Goal: Task Accomplishment & Management: Manage account settings

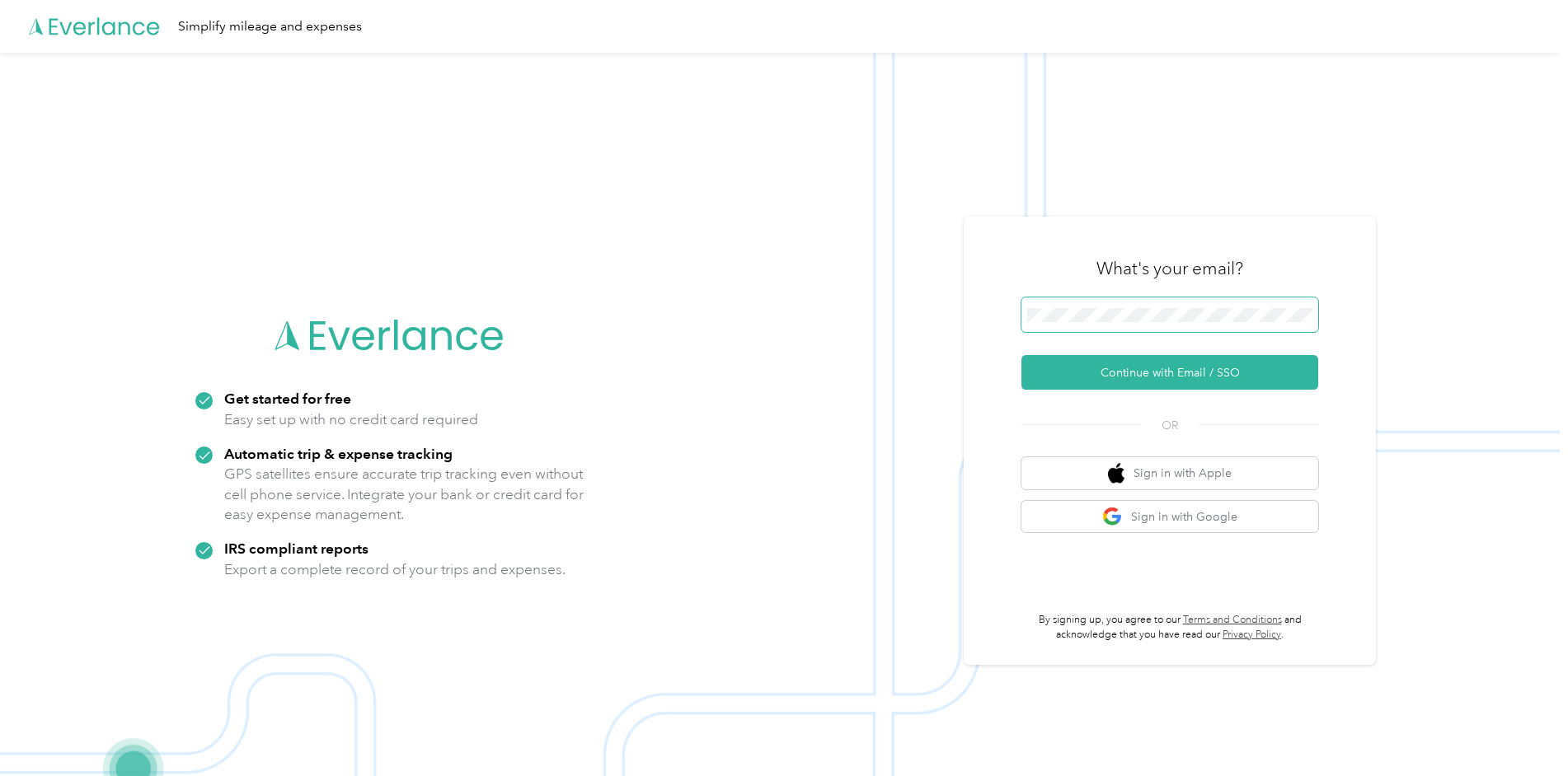
click at [1145, 300] on span at bounding box center [1170, 314] width 297 height 34
click at [1146, 370] on button "Continue with Email / SSO" at bounding box center [1170, 372] width 297 height 34
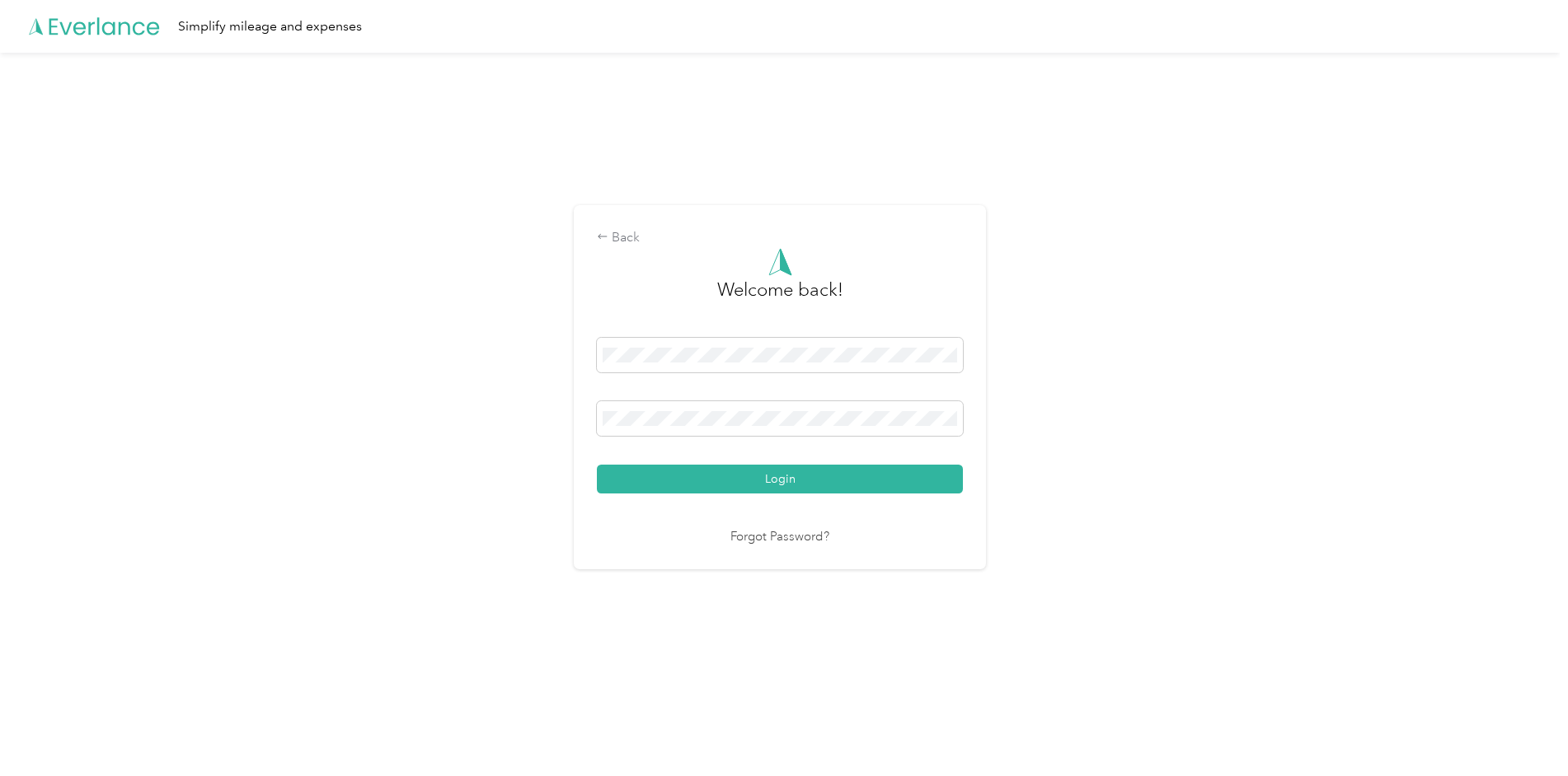
drag, startPoint x: 941, startPoint y: 480, endPoint x: 989, endPoint y: 488, distance: 48.7
click at [943, 480] on button "Login" at bounding box center [780, 479] width 366 height 29
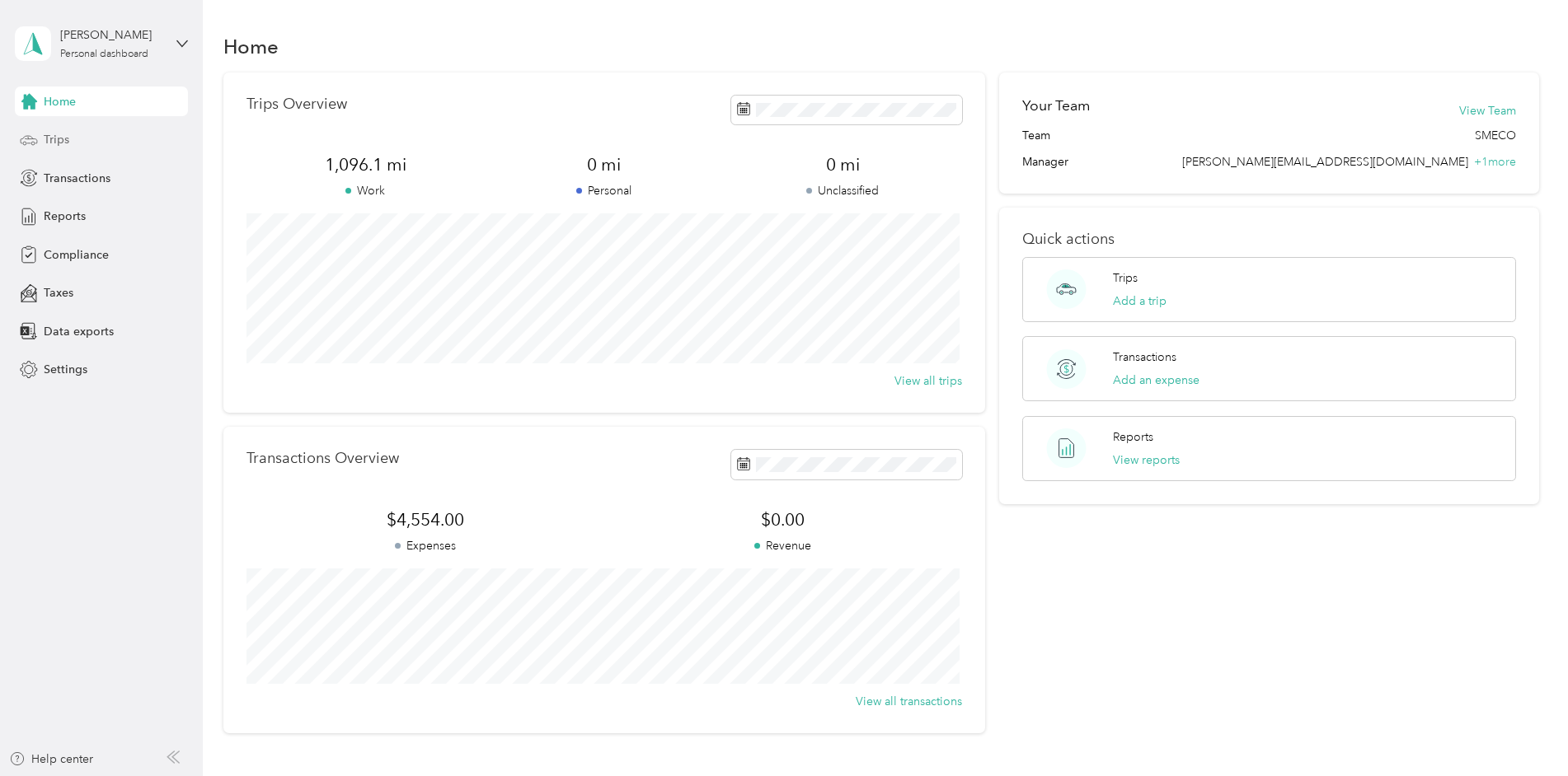
click at [56, 138] on span "Trips" at bounding box center [56, 139] width 26 height 18
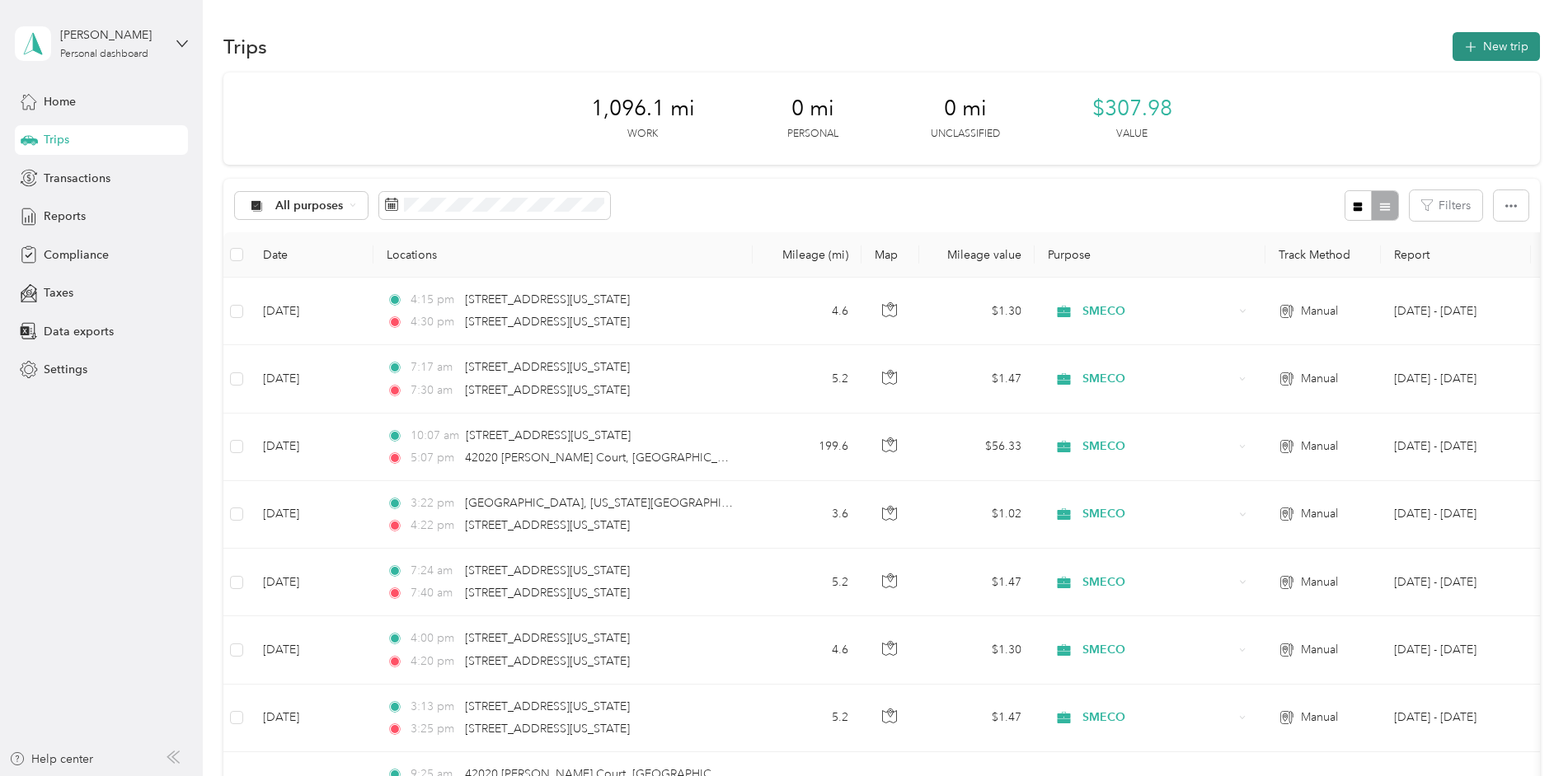
click at [1492, 42] on button "New trip" at bounding box center [1496, 46] width 87 height 29
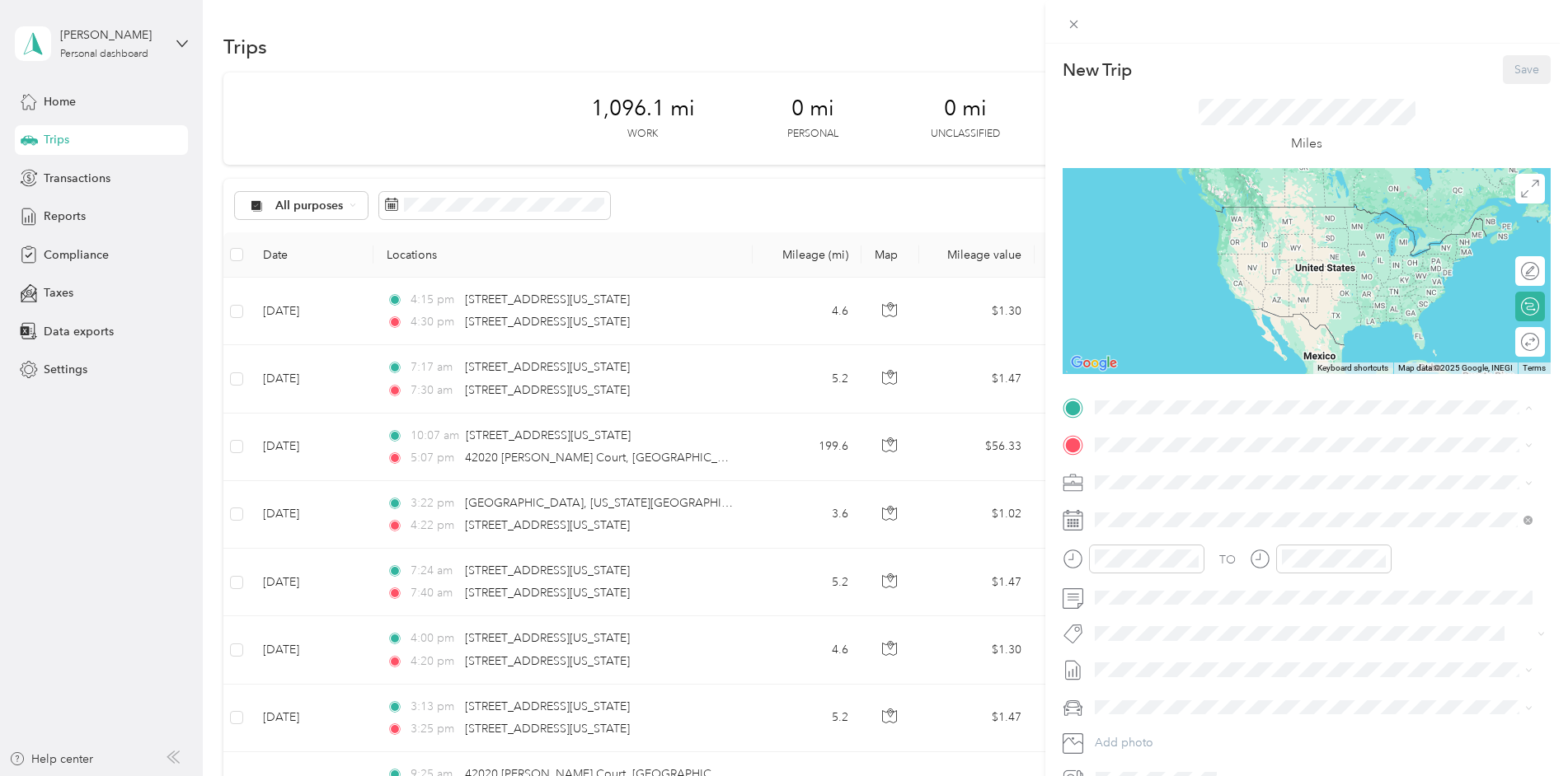
click at [1154, 490] on span "[STREET_ADDRESS][US_STATE]" at bounding box center [1208, 492] width 165 height 14
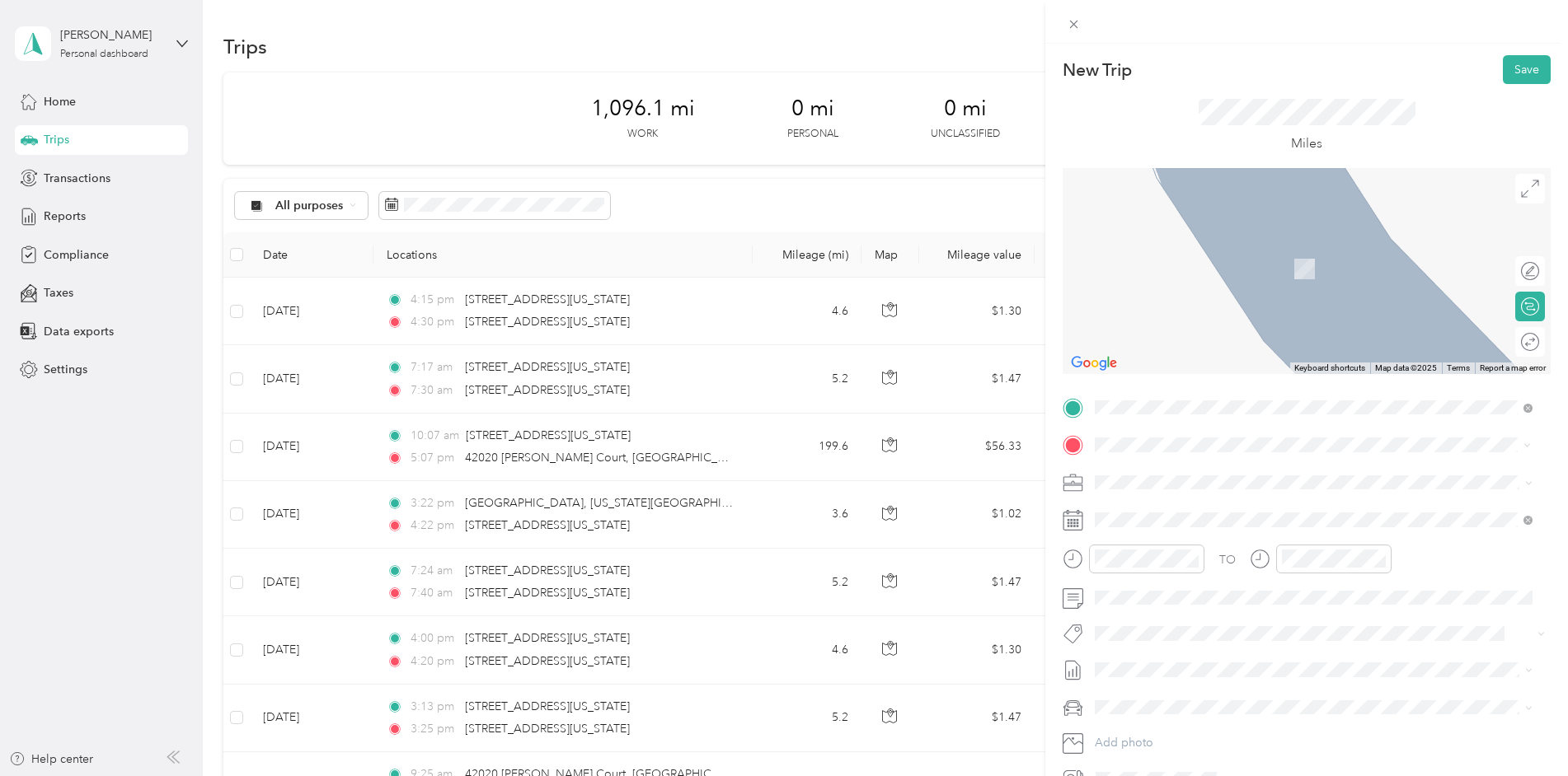
click at [1291, 512] on span "[STREET_ADDRESS][US_STATE]" at bounding box center [1208, 504] width 165 height 15
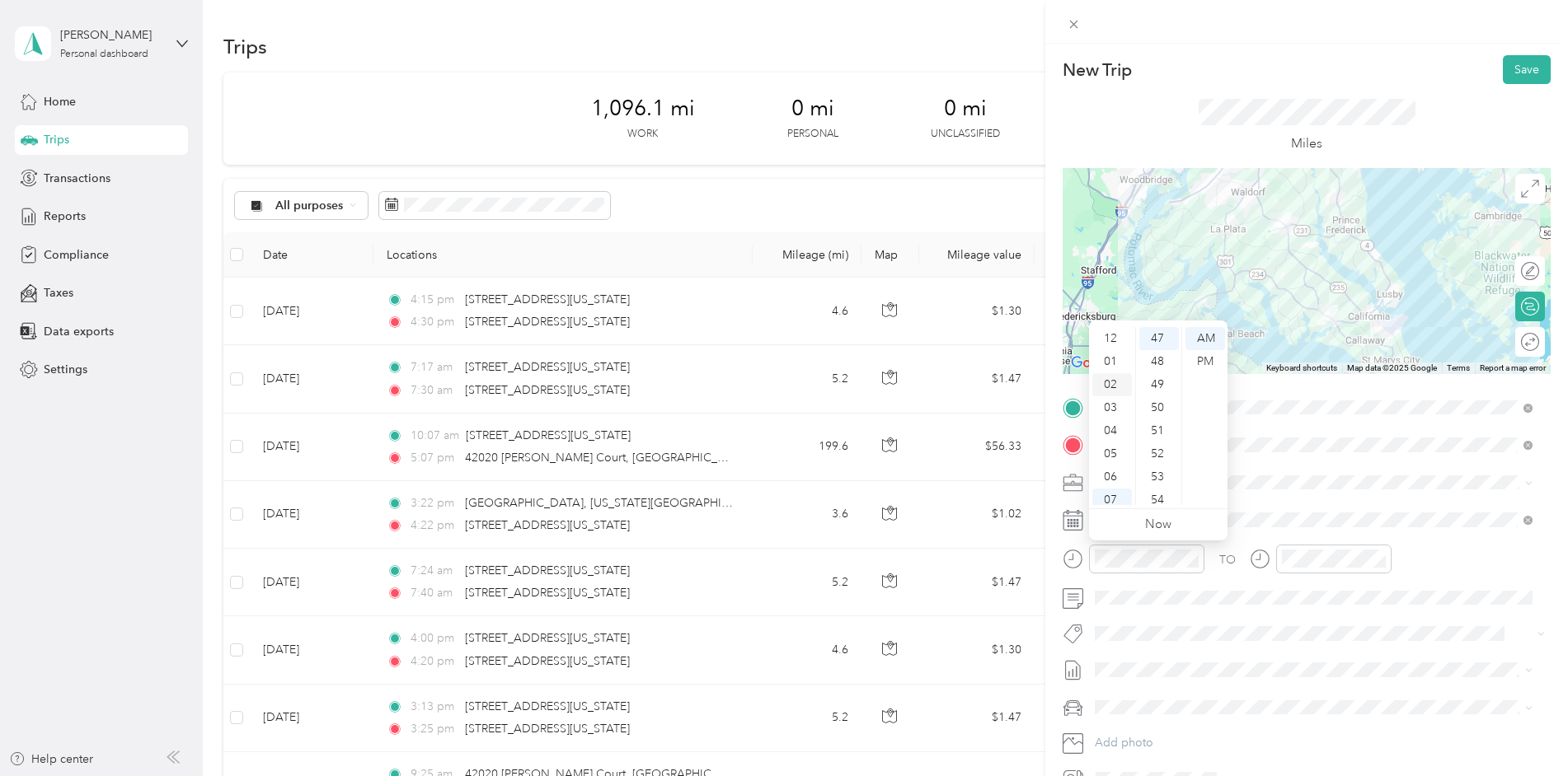
click at [1112, 386] on div "02" at bounding box center [1112, 385] width 40 height 23
click at [1112, 357] on div "01" at bounding box center [1112, 362] width 40 height 23
click at [1168, 432] on div "30" at bounding box center [1158, 441] width 40 height 23
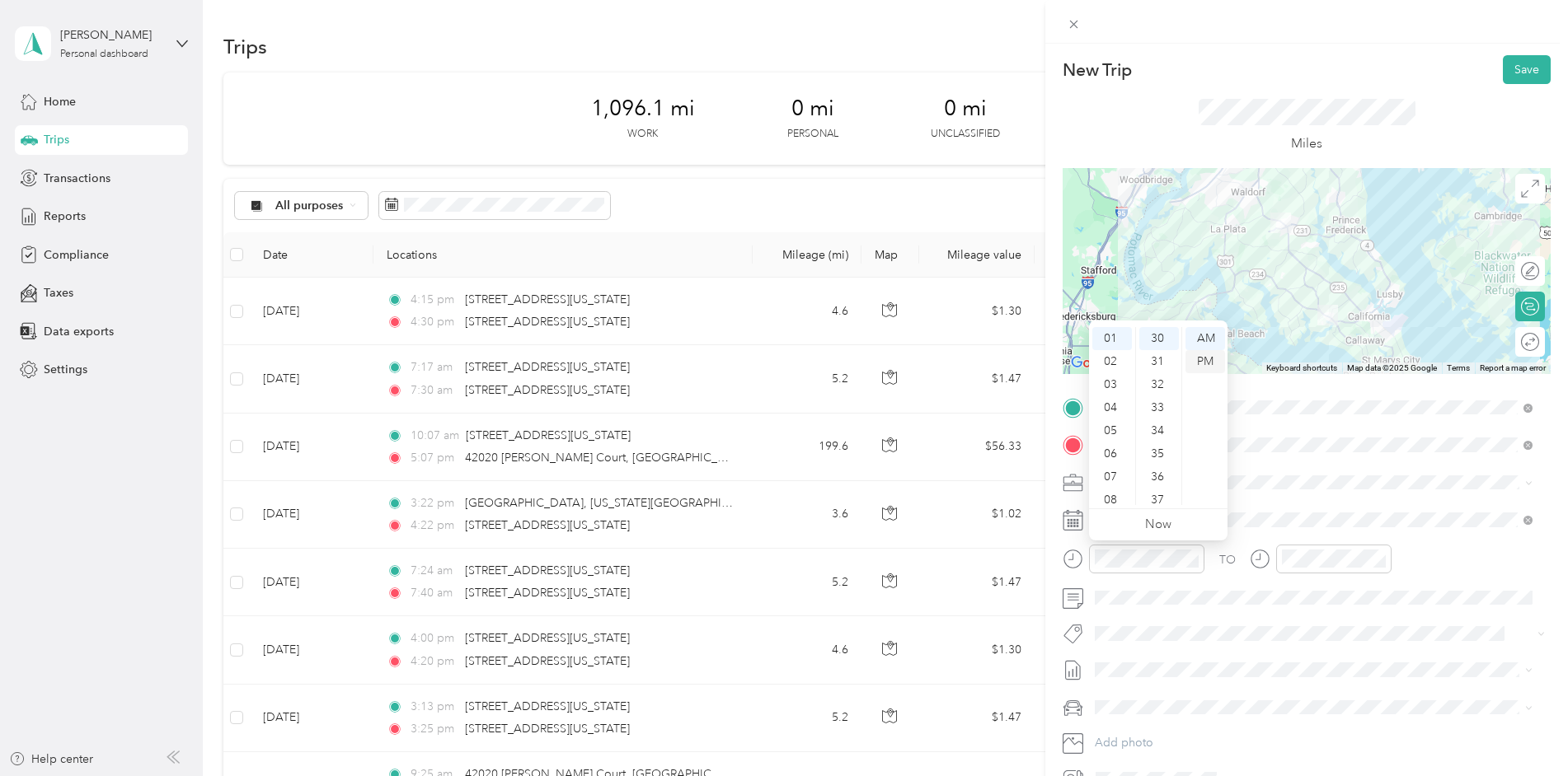
click at [1206, 359] on div "PM" at bounding box center [1204, 362] width 40 height 23
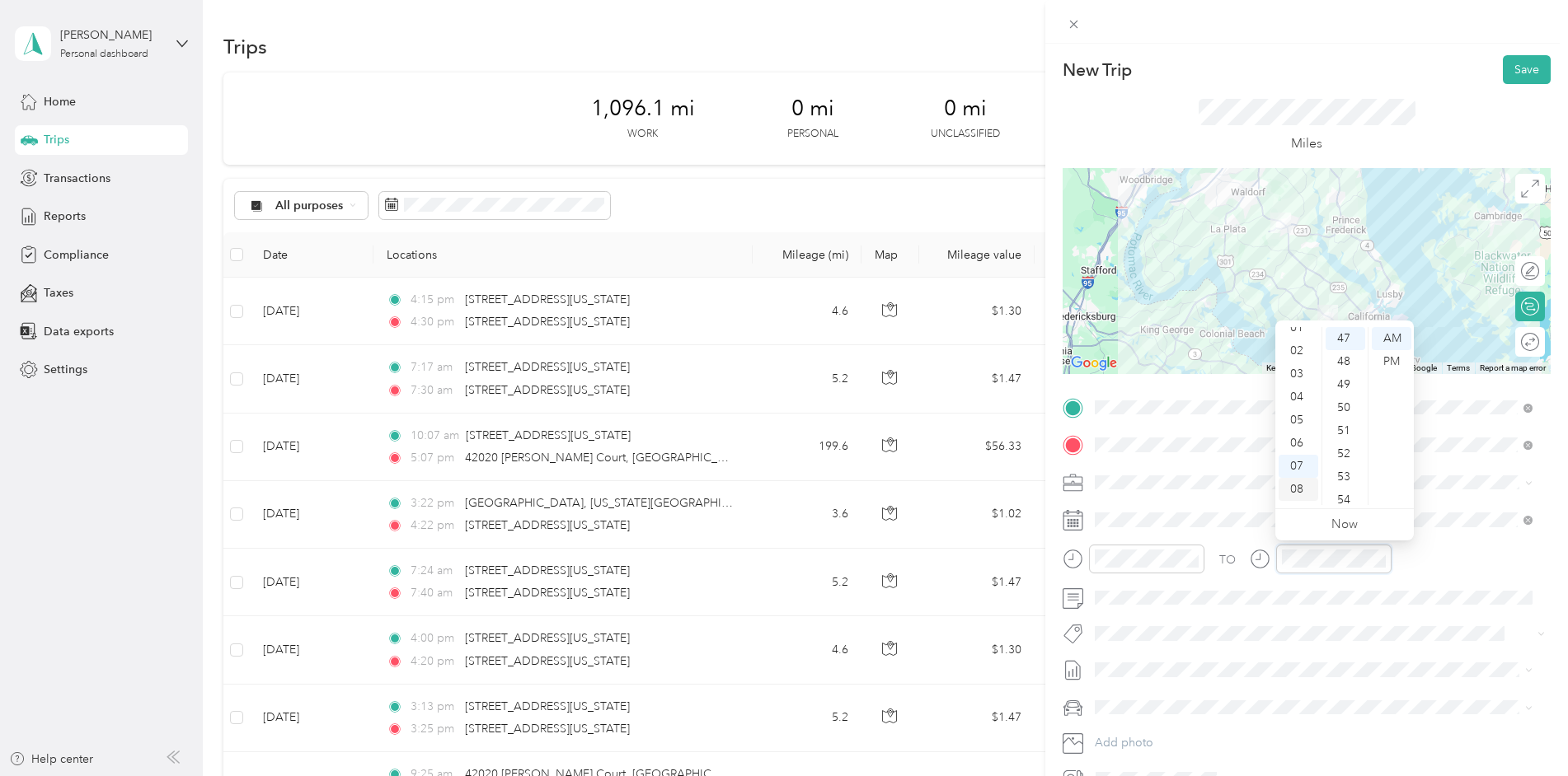
scroll to position [17, 0]
click at [1296, 367] on div "02" at bounding box center [1298, 368] width 40 height 23
click at [1297, 361] on div "01" at bounding box center [1298, 362] width 40 height 23
click at [1347, 437] on div "55" at bounding box center [1345, 441] width 40 height 23
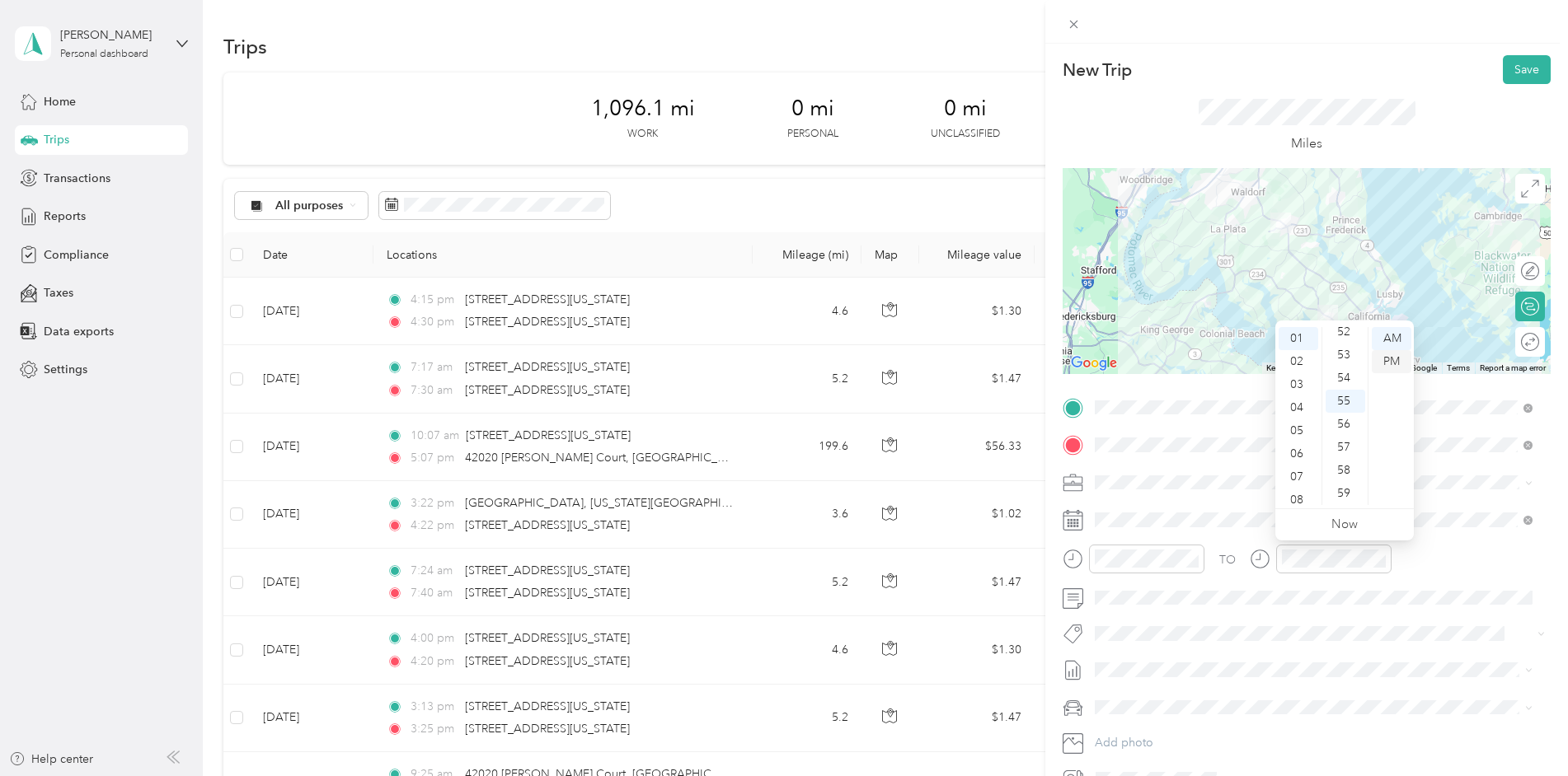
click at [1391, 355] on div "PM" at bounding box center [1391, 362] width 40 height 23
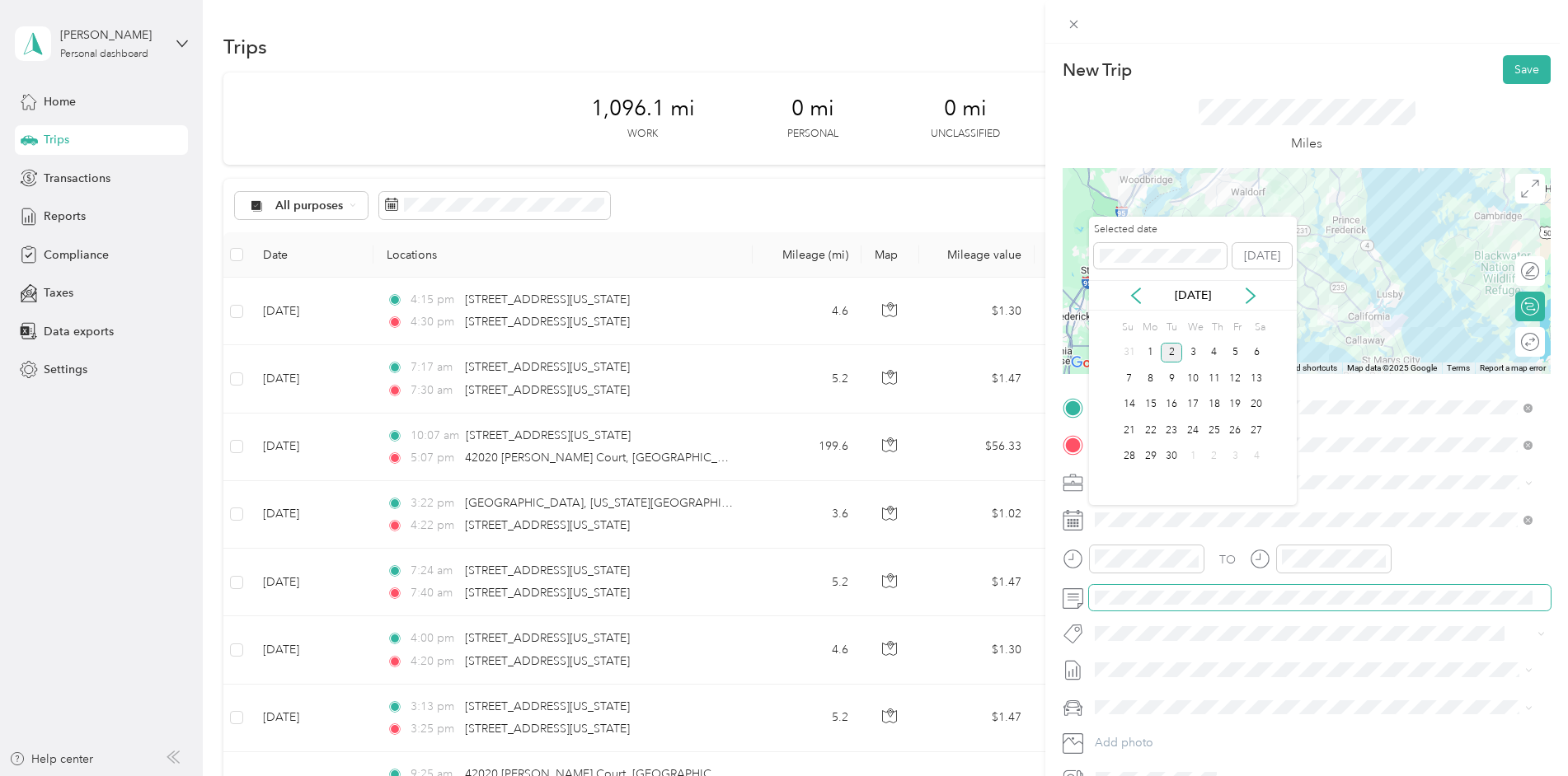
click at [1083, 606] on div at bounding box center [1306, 599] width 488 height 26
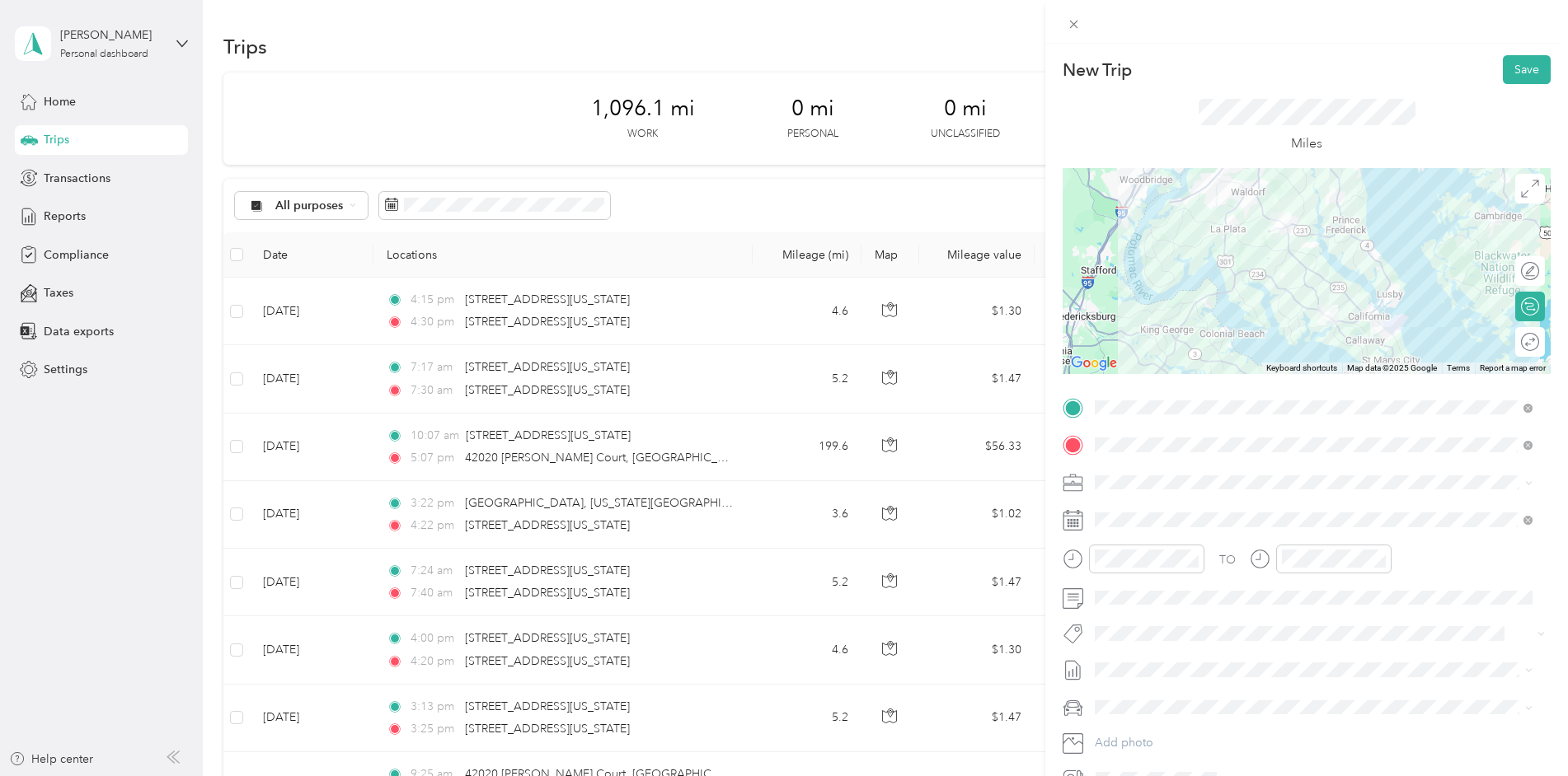
click at [1384, 500] on div "TO Add photo" at bounding box center [1306, 593] width 488 height 398
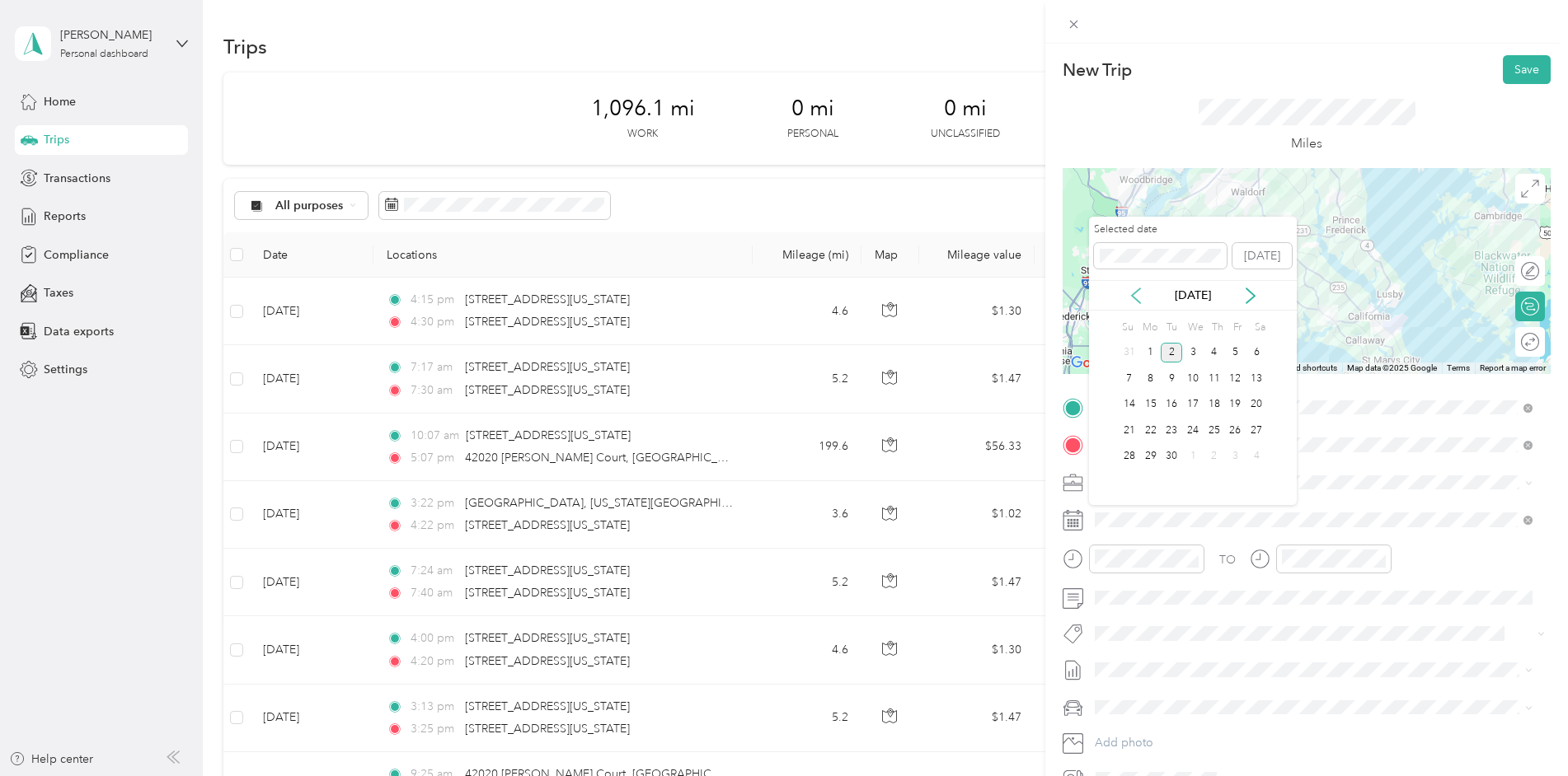
click at [1133, 299] on icon at bounding box center [1135, 296] width 17 height 17
click at [1234, 430] on div "22" at bounding box center [1235, 430] width 21 height 20
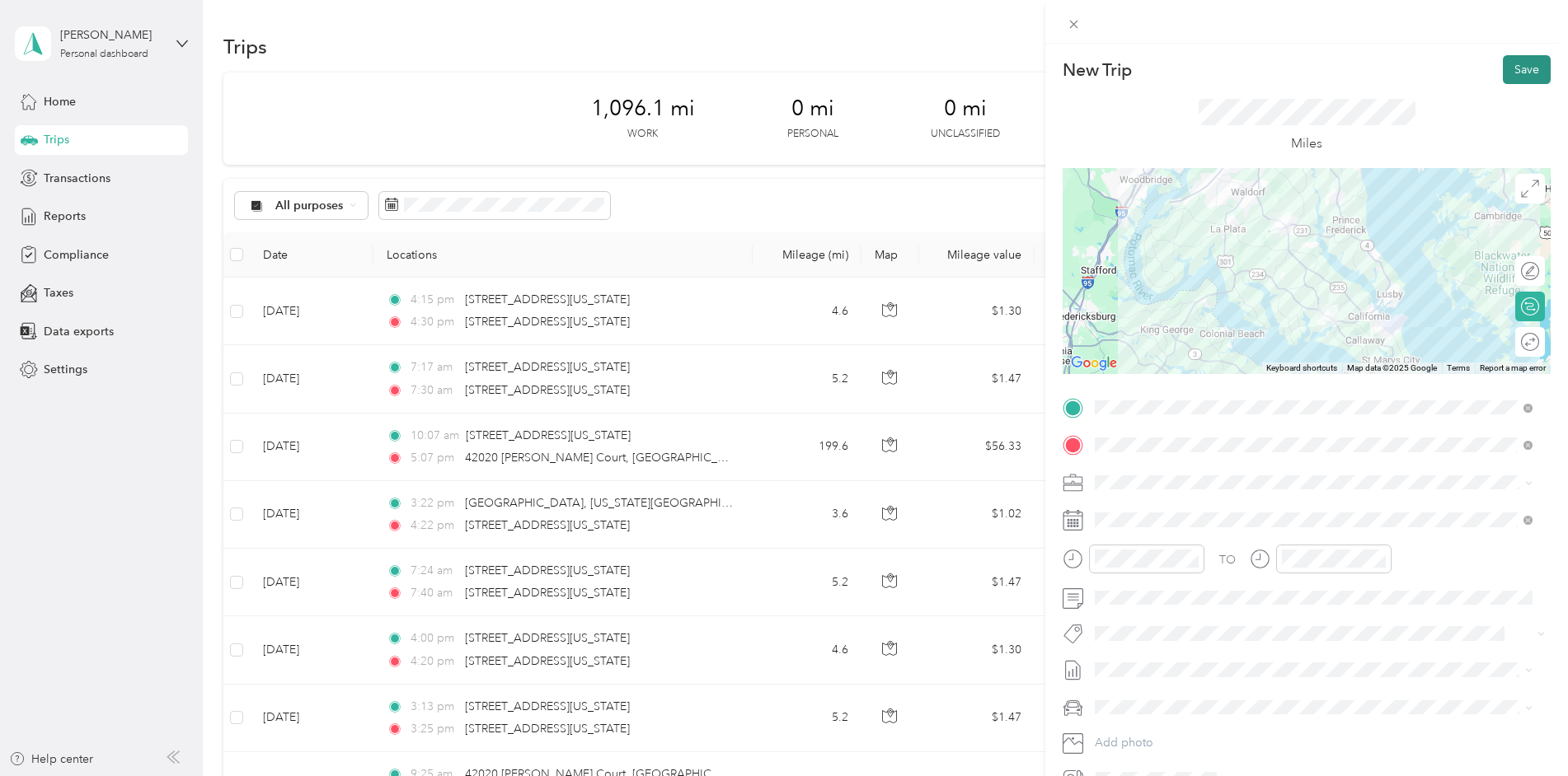
click at [1514, 69] on button "Save" at bounding box center [1527, 70] width 48 height 29
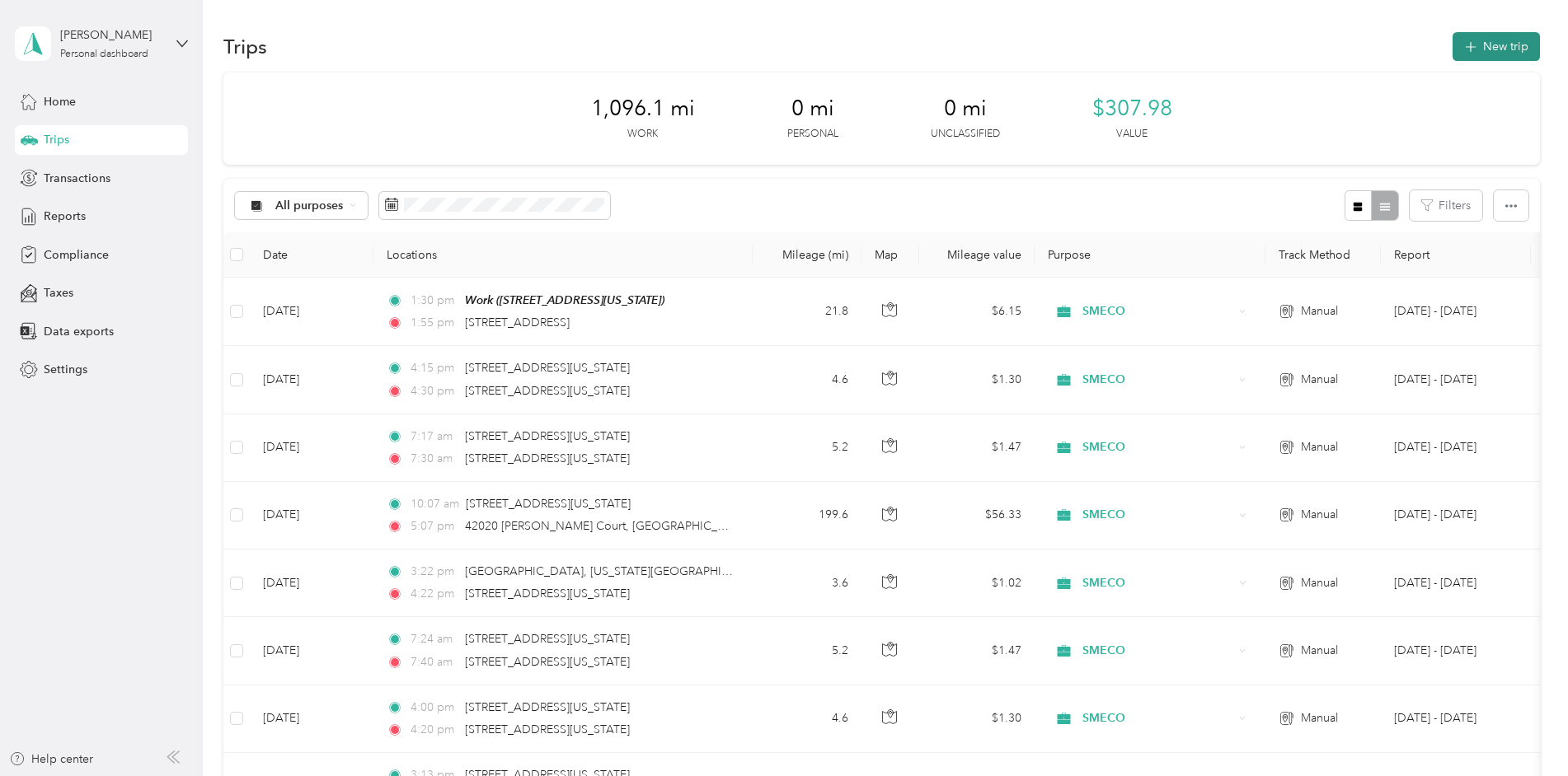
click at [1489, 57] on button "New trip" at bounding box center [1496, 46] width 87 height 29
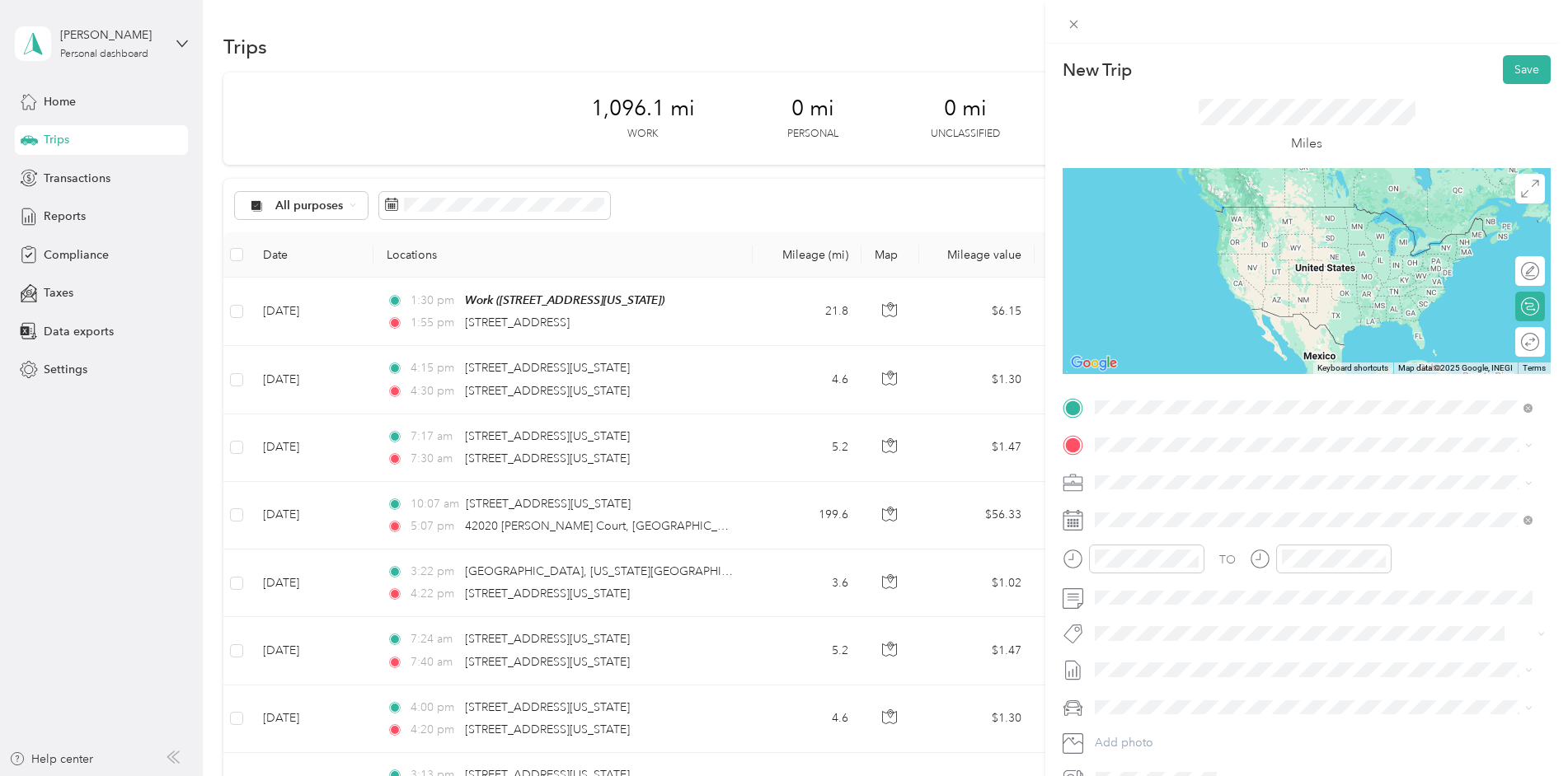
click at [1159, 485] on span "[STREET_ADDRESS][US_STATE]" at bounding box center [1208, 492] width 165 height 14
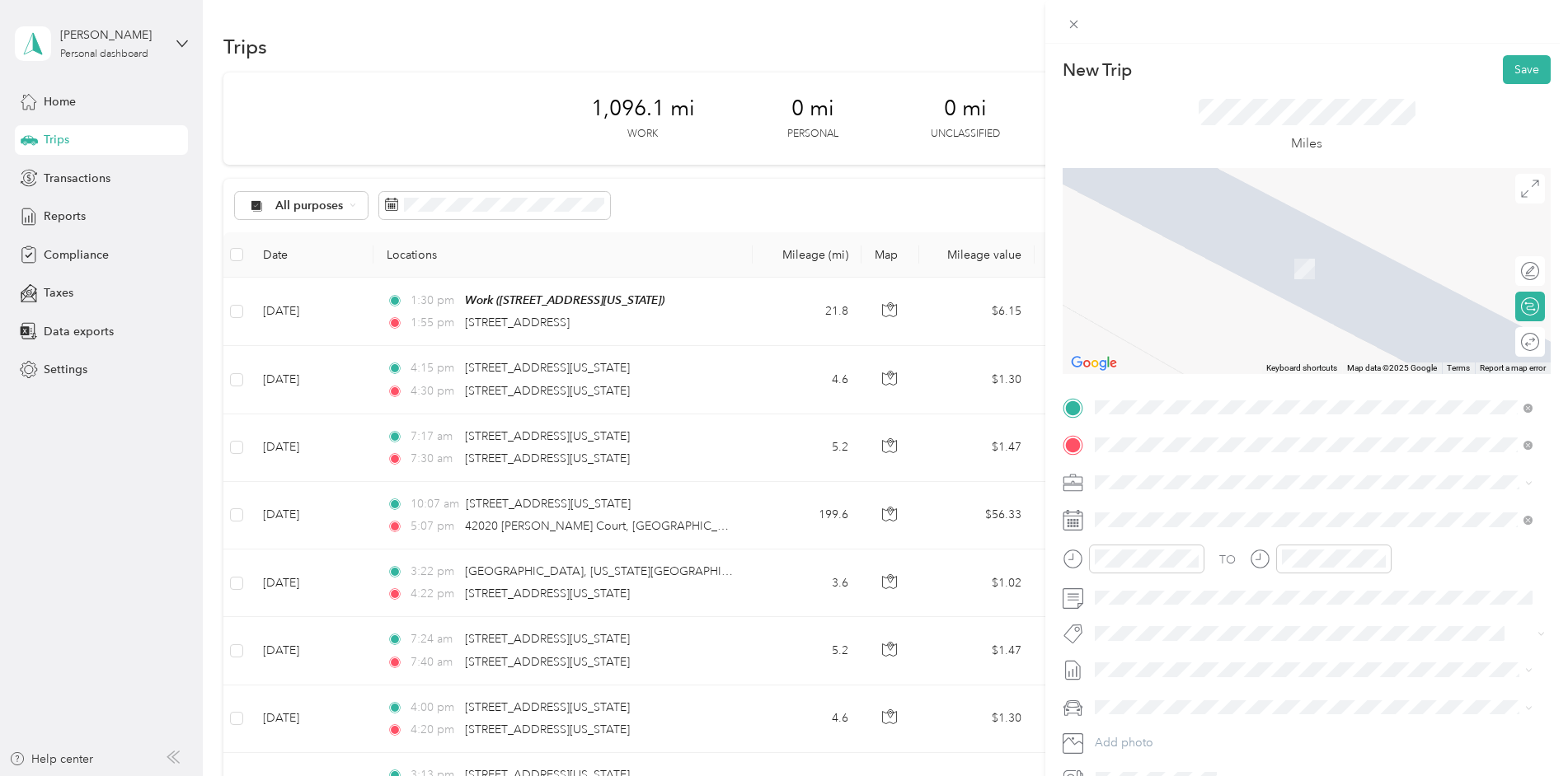
click at [1152, 527] on span "[STREET_ADDRESS][US_STATE]" at bounding box center [1208, 529] width 165 height 14
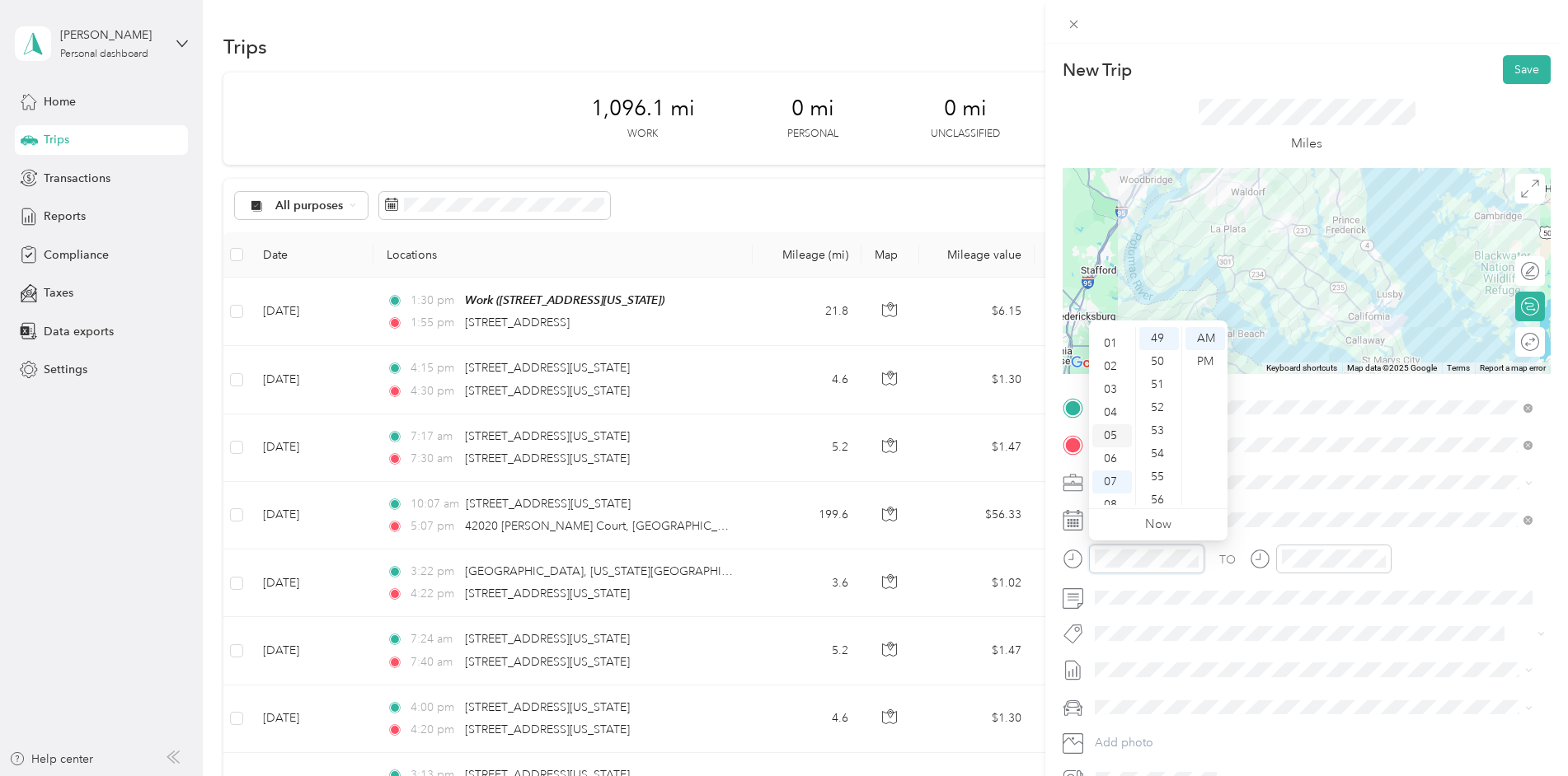
scroll to position [17, 0]
click at [1118, 388] on div "03" at bounding box center [1112, 391] width 40 height 23
click at [1113, 402] on div "07" at bounding box center [1112, 402] width 40 height 23
click at [1399, 463] on div "TO Add photo" at bounding box center [1306, 593] width 488 height 398
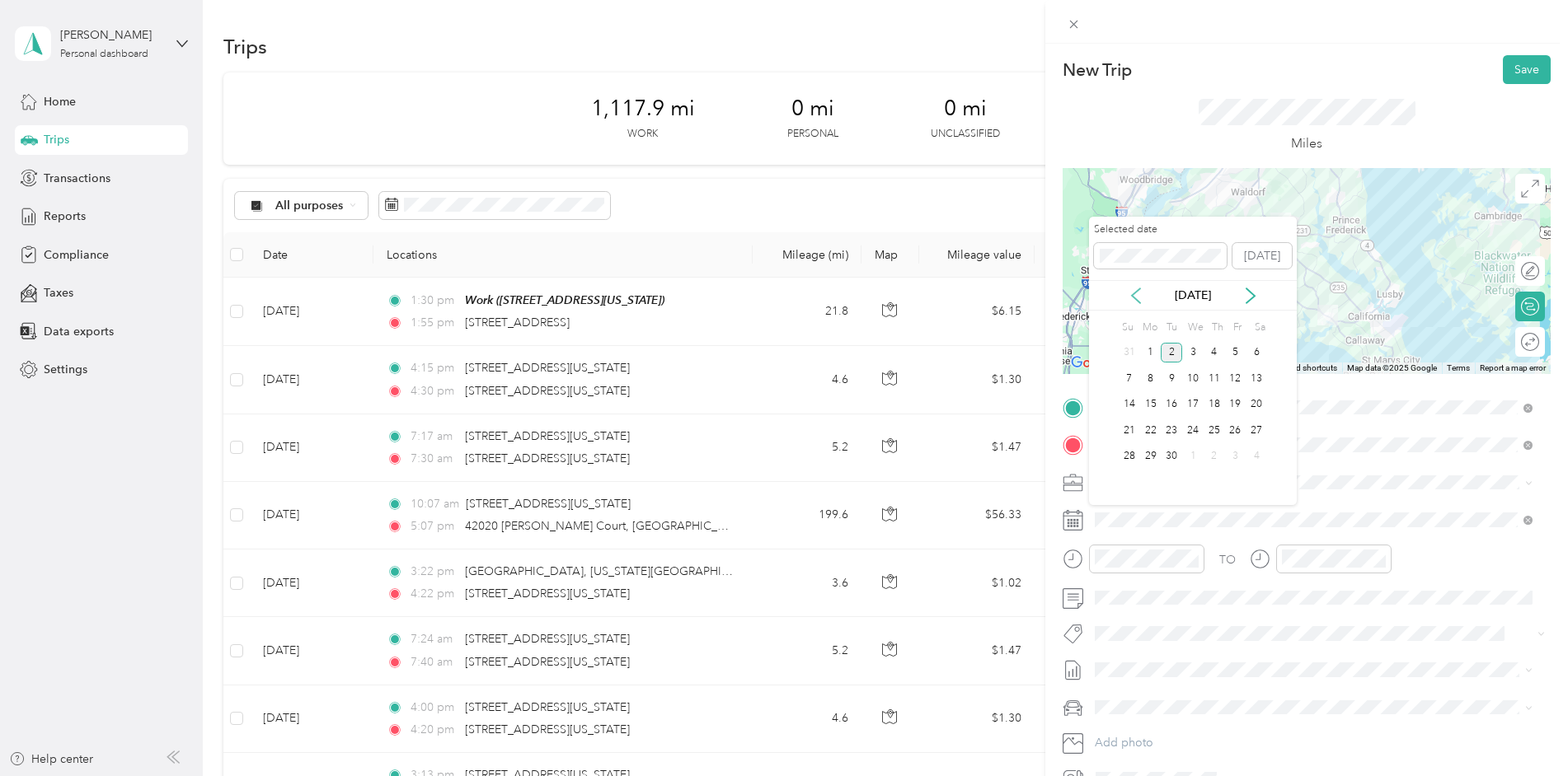
click at [1135, 296] on icon at bounding box center [1135, 296] width 17 height 17
click at [1238, 430] on div "22" at bounding box center [1235, 430] width 21 height 20
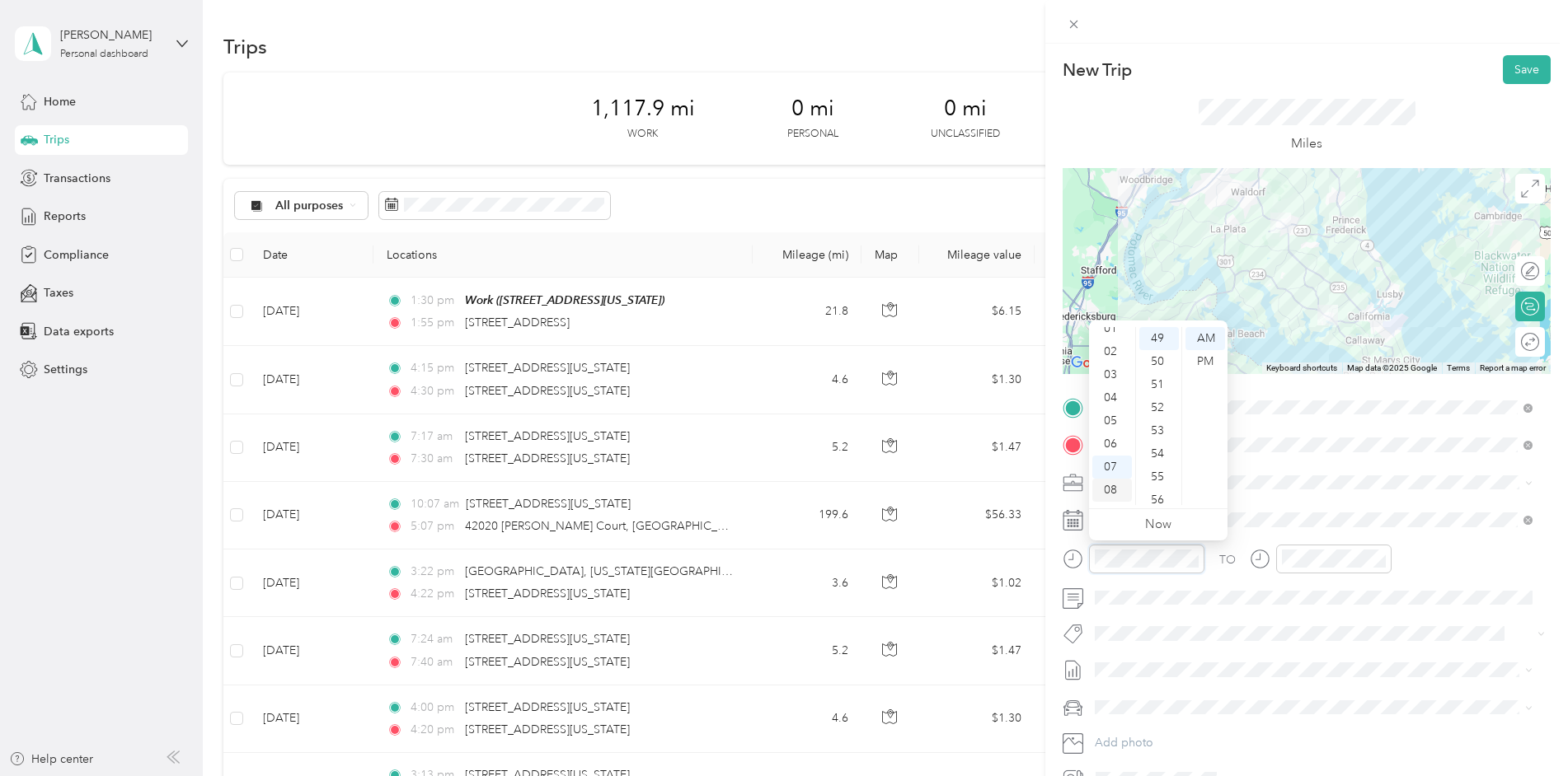
scroll to position [0, 0]
click at [1332, 491] on span at bounding box center [1319, 483] width 462 height 26
click at [1119, 404] on div "03" at bounding box center [1112, 408] width 40 height 23
click at [1168, 453] on div "05" at bounding box center [1158, 454] width 40 height 23
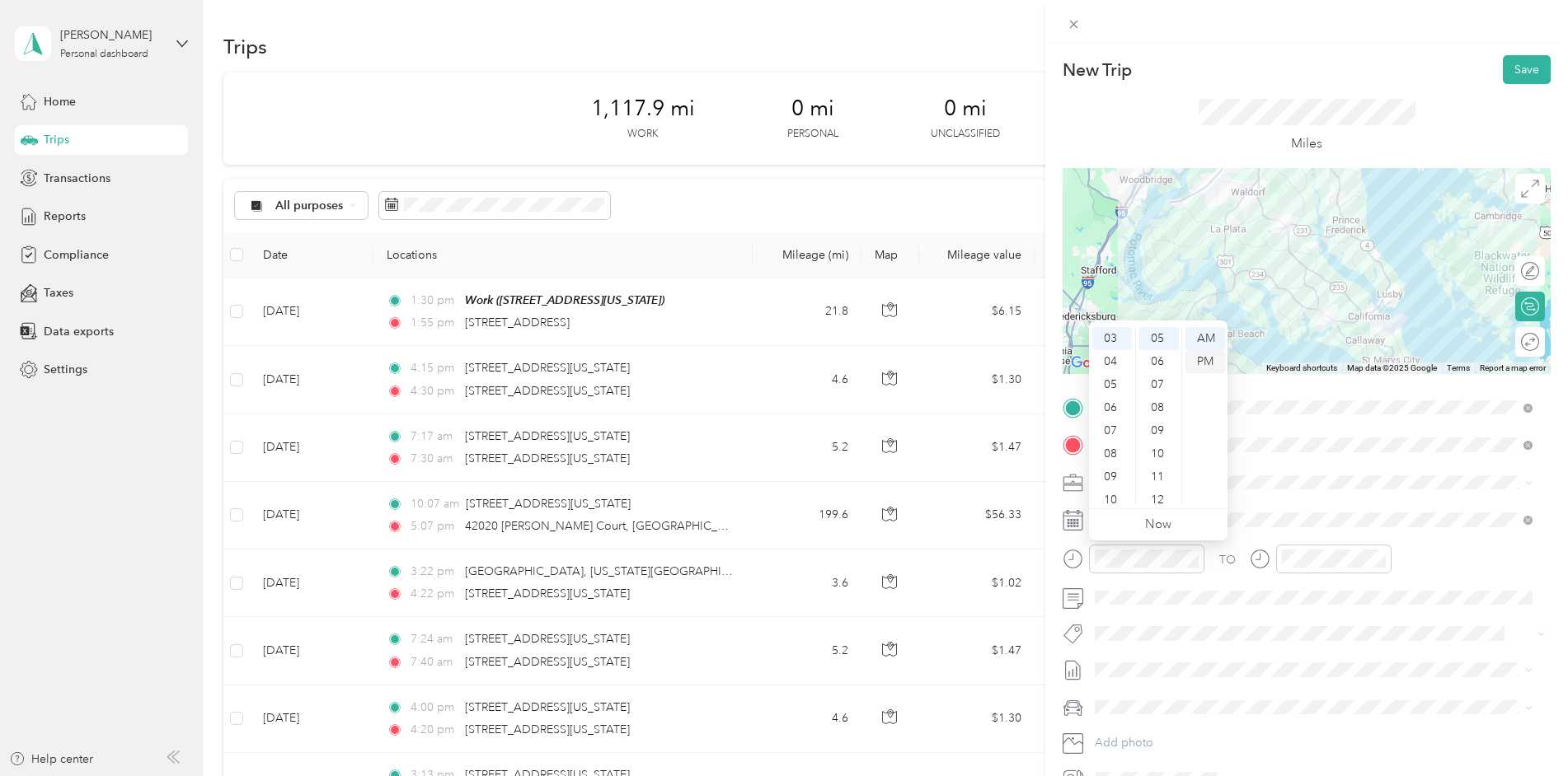
click at [1203, 365] on div "PM" at bounding box center [1204, 362] width 40 height 23
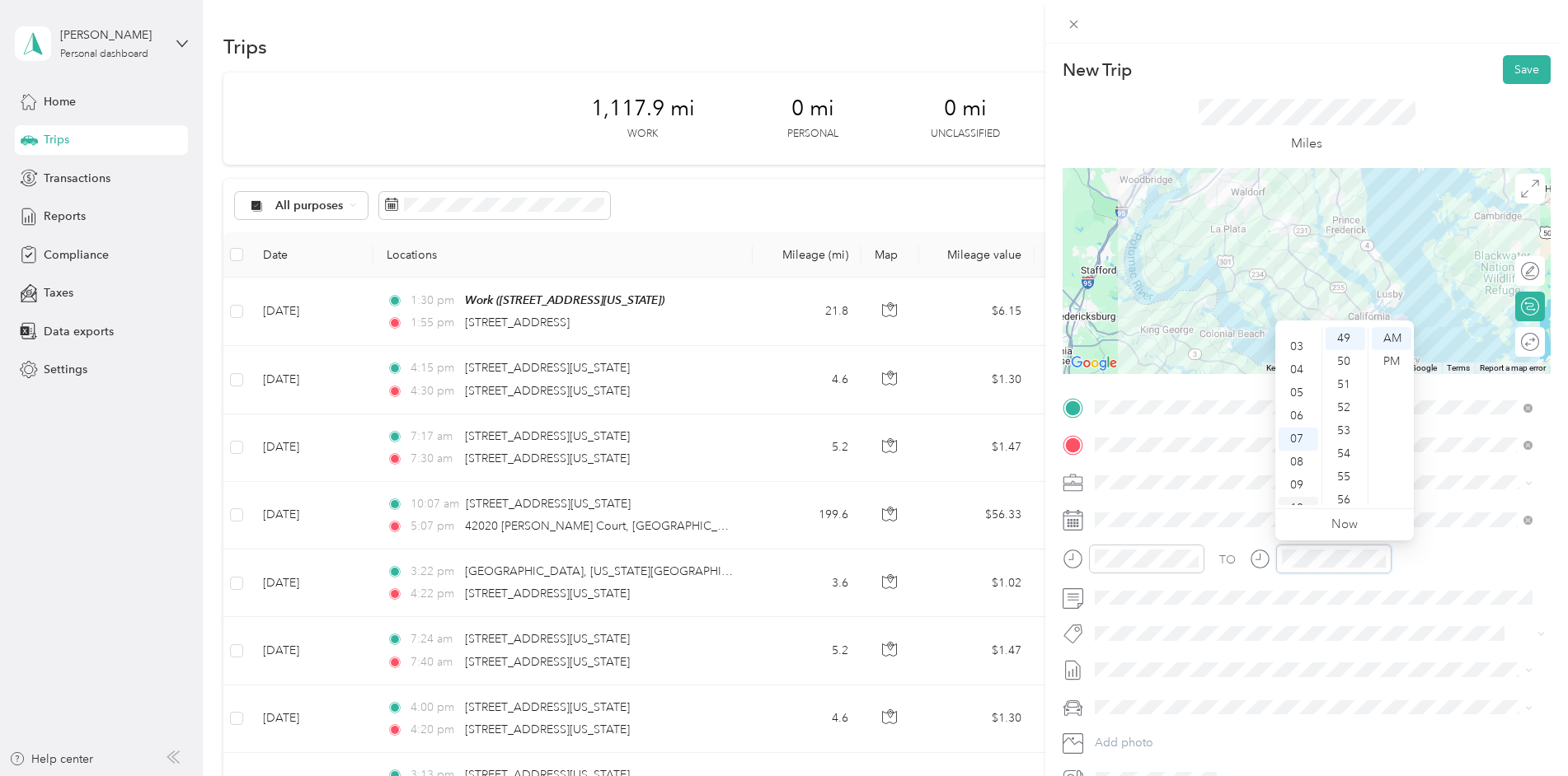
scroll to position [0, 0]
click at [1300, 405] on div "03" at bounding box center [1298, 408] width 40 height 23
click at [1358, 369] on div "29" at bounding box center [1345, 372] width 40 height 23
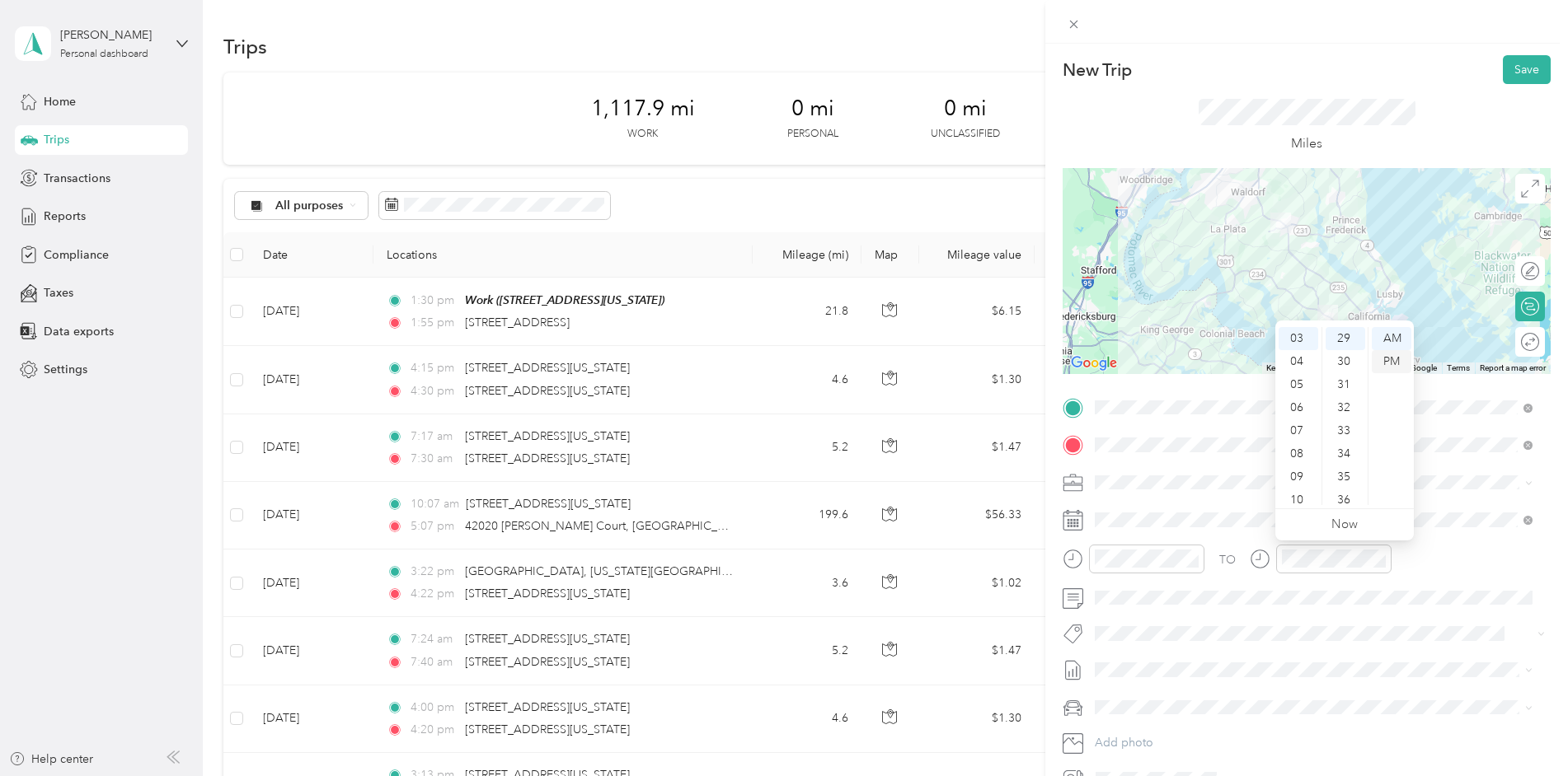
click at [1391, 357] on div "PM" at bounding box center [1391, 362] width 40 height 23
click at [1444, 505] on div "TO Add photo" at bounding box center [1306, 593] width 488 height 398
click at [1503, 72] on button "Save" at bounding box center [1527, 70] width 48 height 29
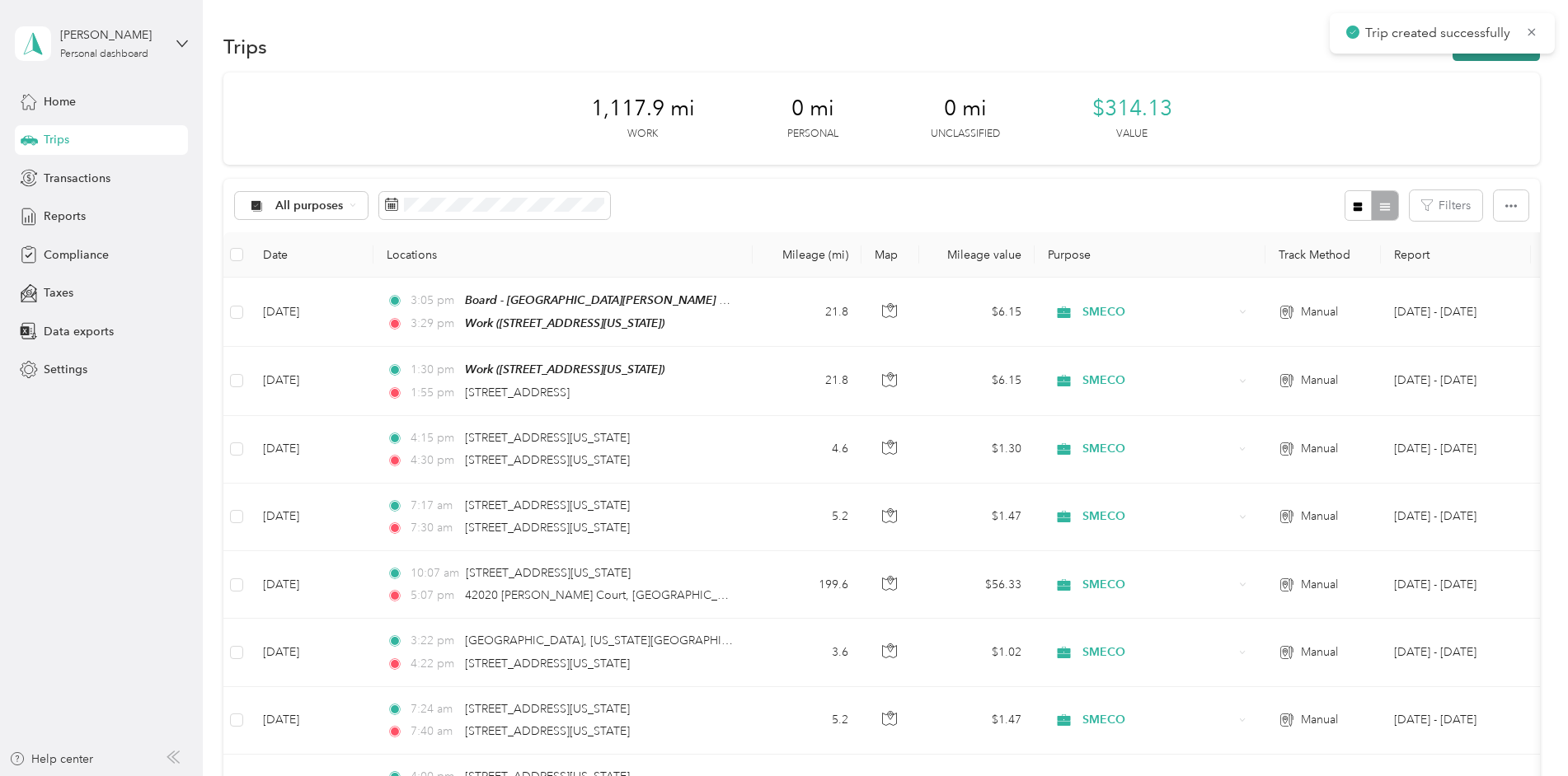
click at [1495, 59] on button "New trip" at bounding box center [1496, 46] width 87 height 29
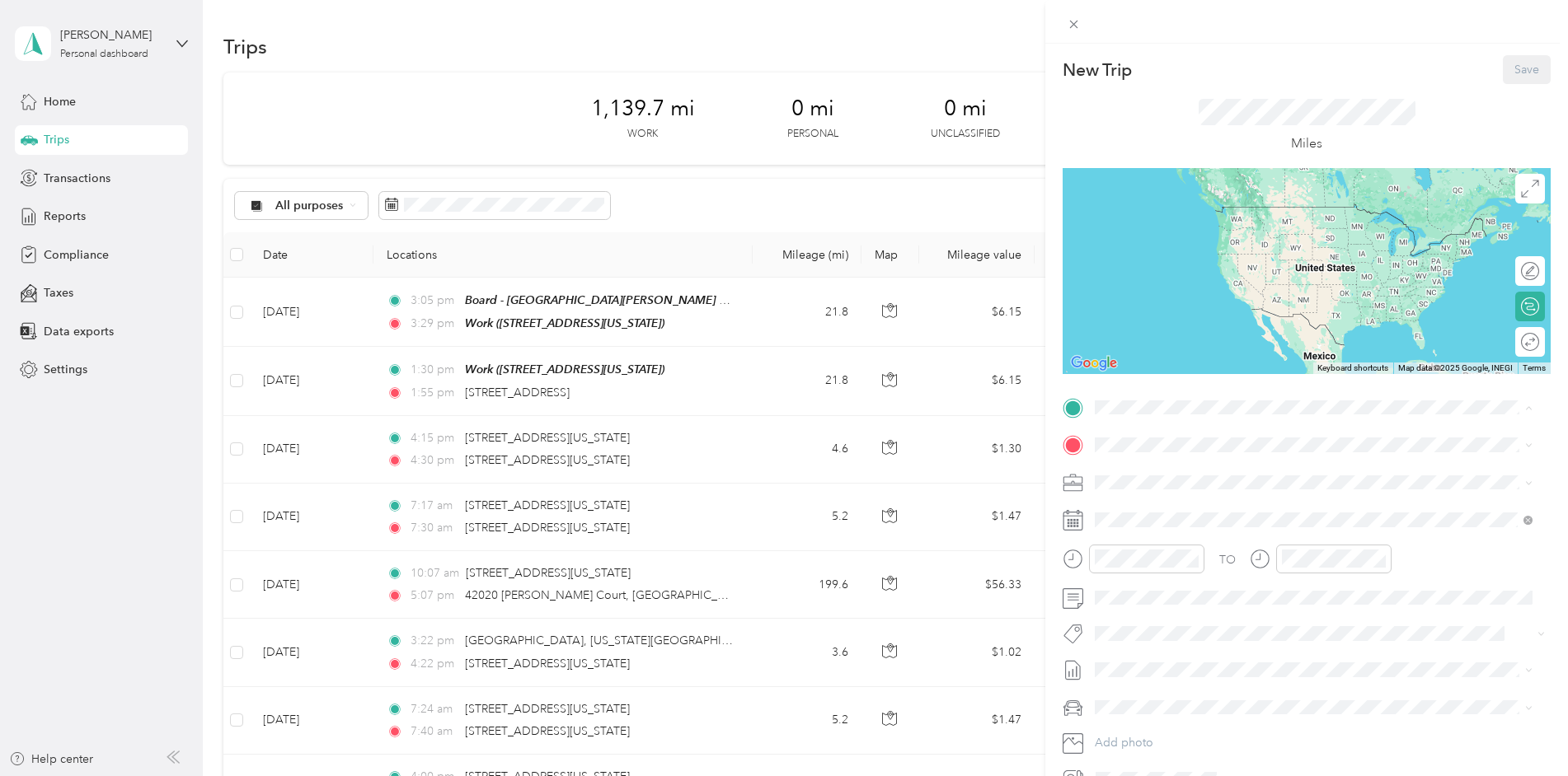
click at [1187, 482] on div "Work [STREET_ADDRESS][US_STATE]" at bounding box center [1208, 482] width 165 height 34
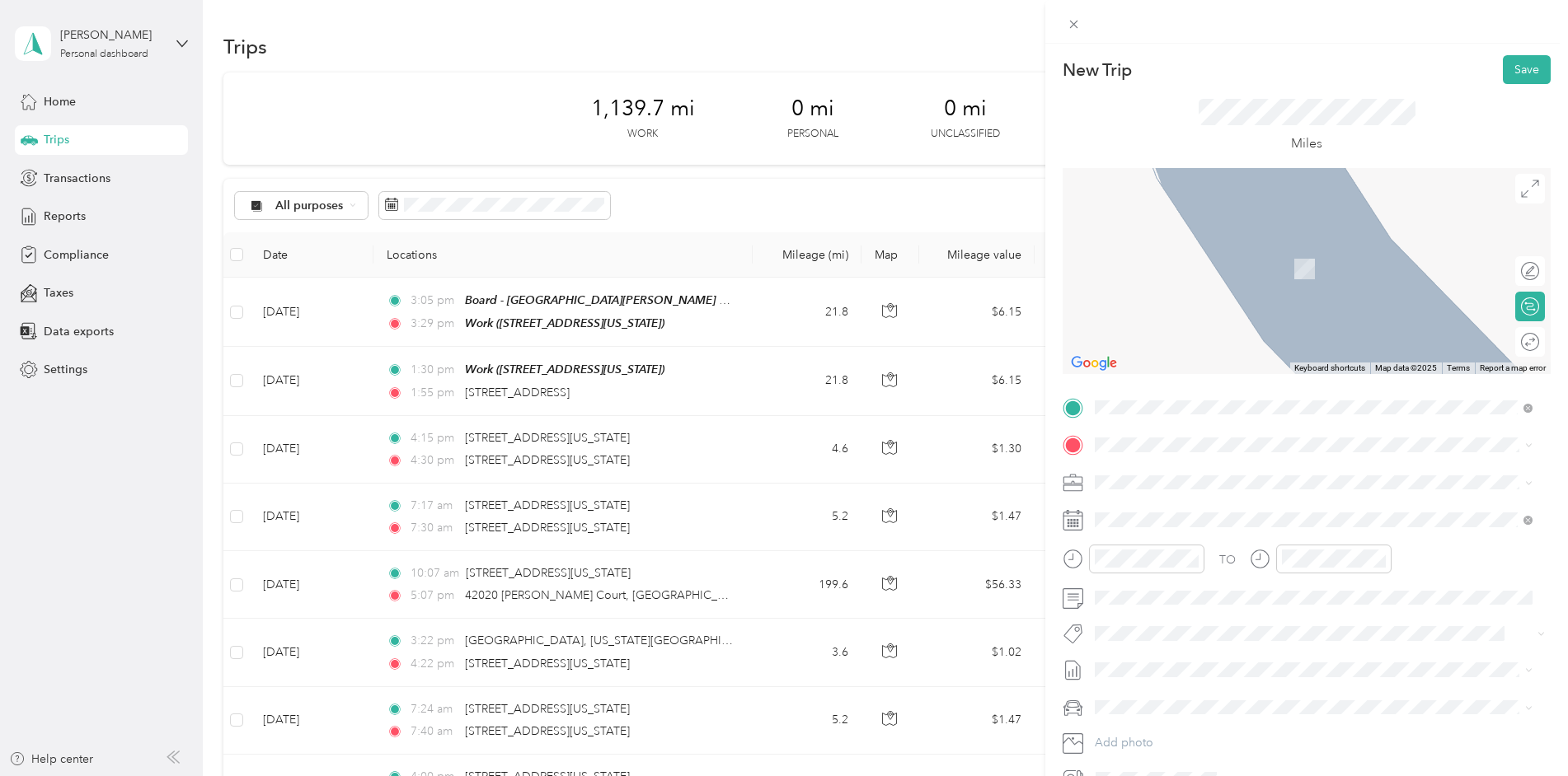
click at [1172, 527] on span "[STREET_ADDRESS][US_STATE]" at bounding box center [1208, 527] width 165 height 14
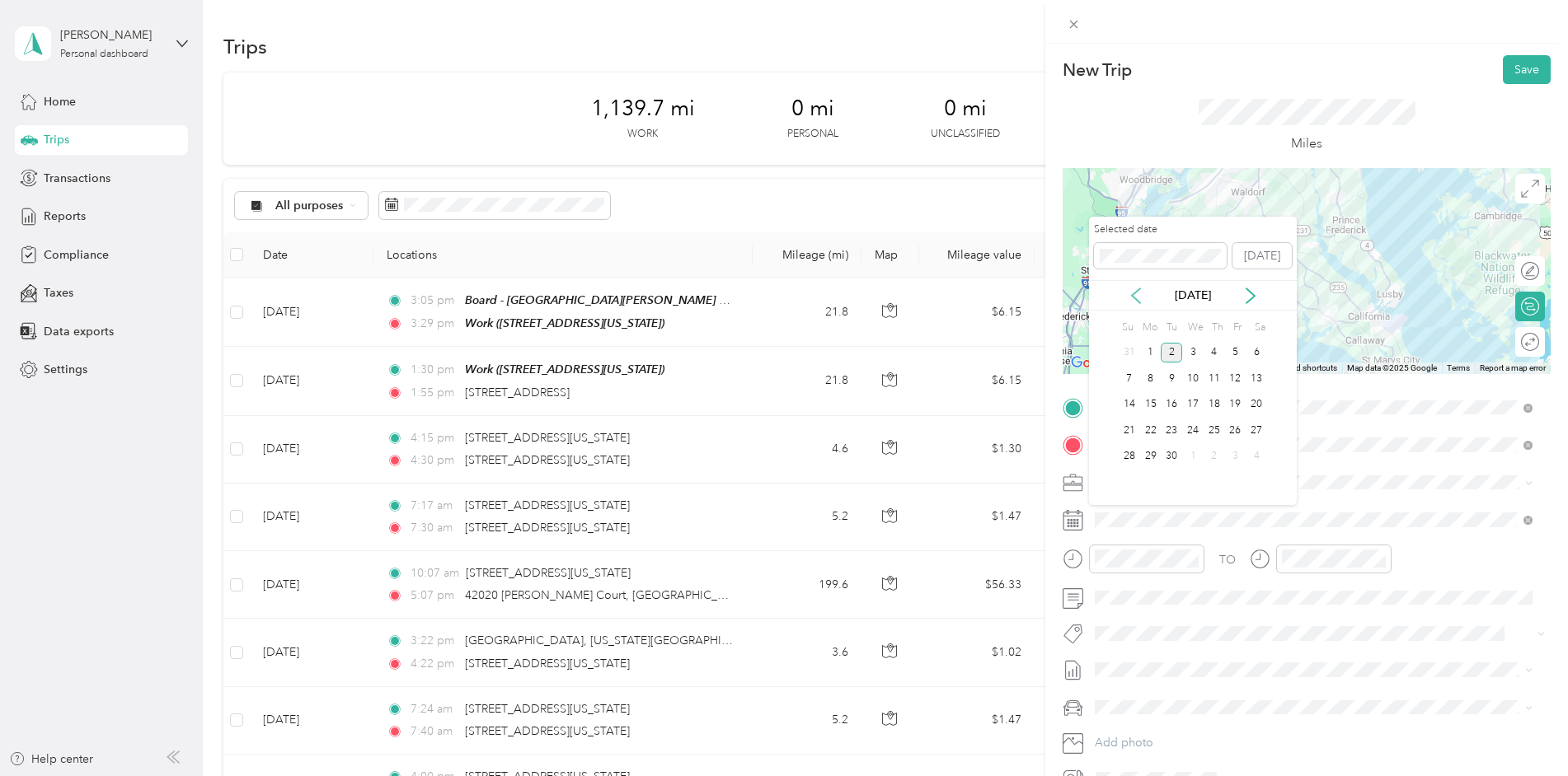
click at [1137, 298] on icon at bounding box center [1135, 296] width 17 height 17
click at [1194, 459] on div "27" at bounding box center [1193, 456] width 21 height 20
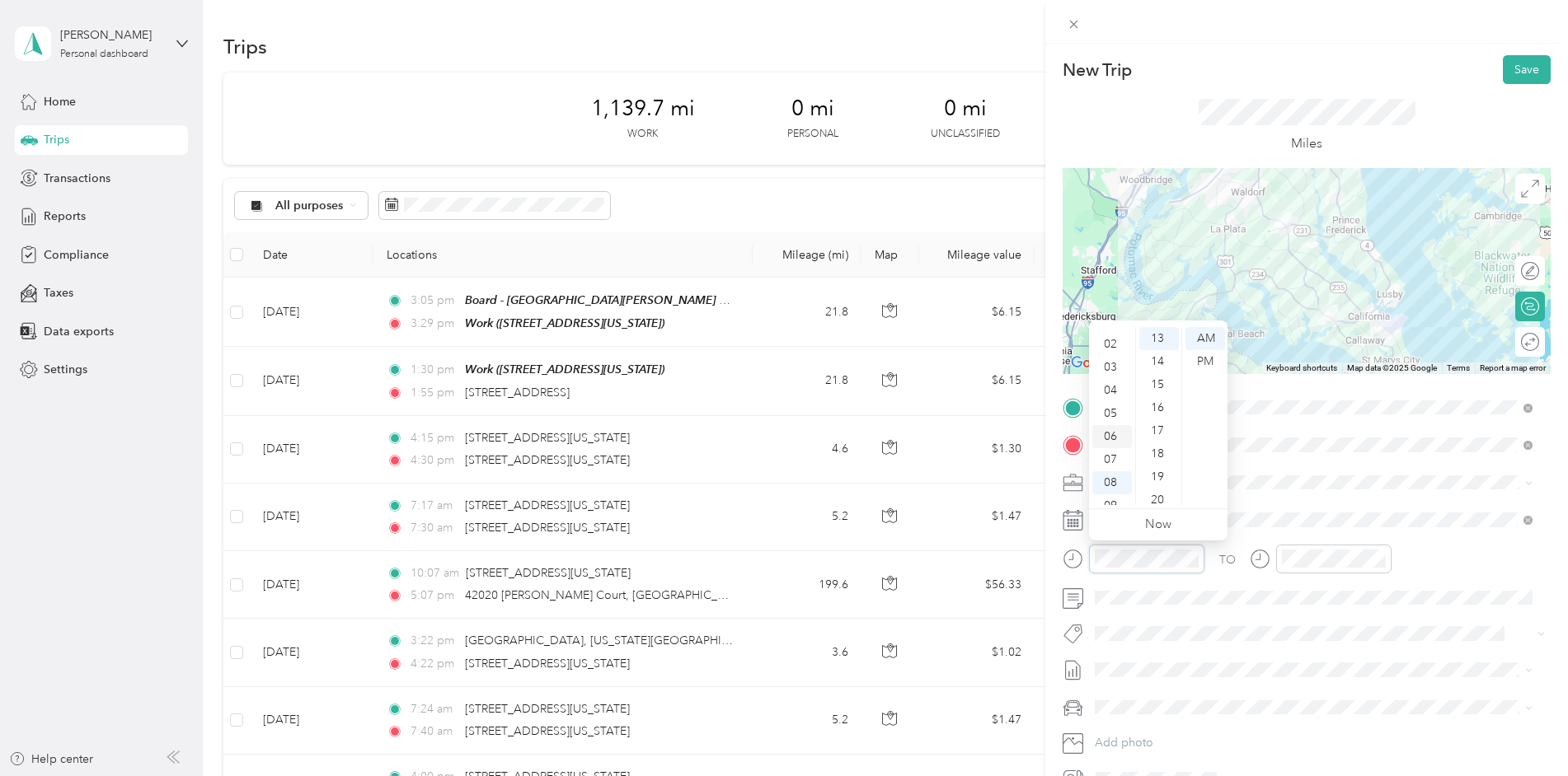
scroll to position [0, 0]
click at [1117, 357] on div "01" at bounding box center [1112, 362] width 40 height 23
click at [1162, 502] on div "27" at bounding box center [1158, 497] width 40 height 23
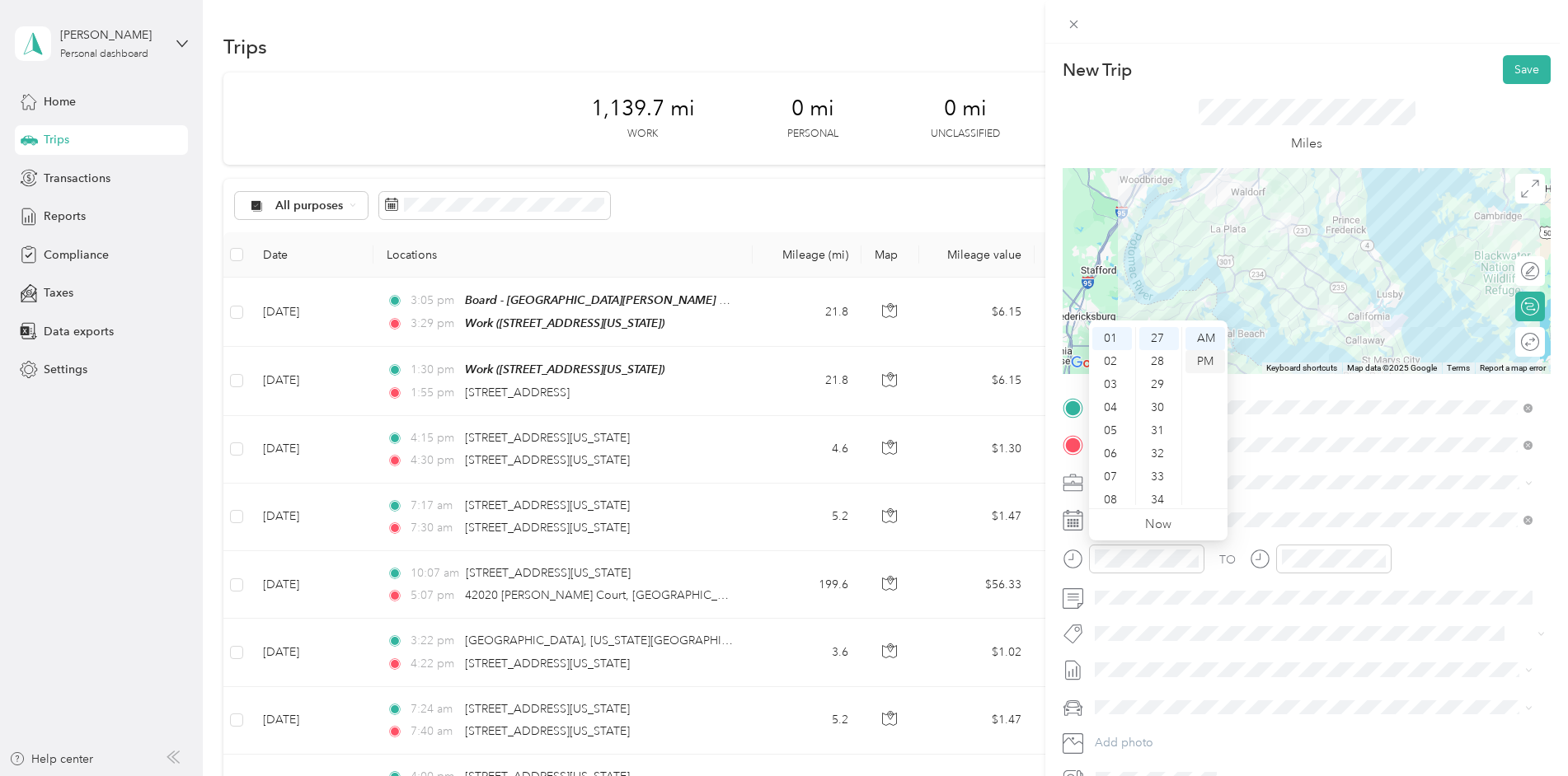
click at [1200, 365] on div "PM" at bounding box center [1204, 362] width 40 height 23
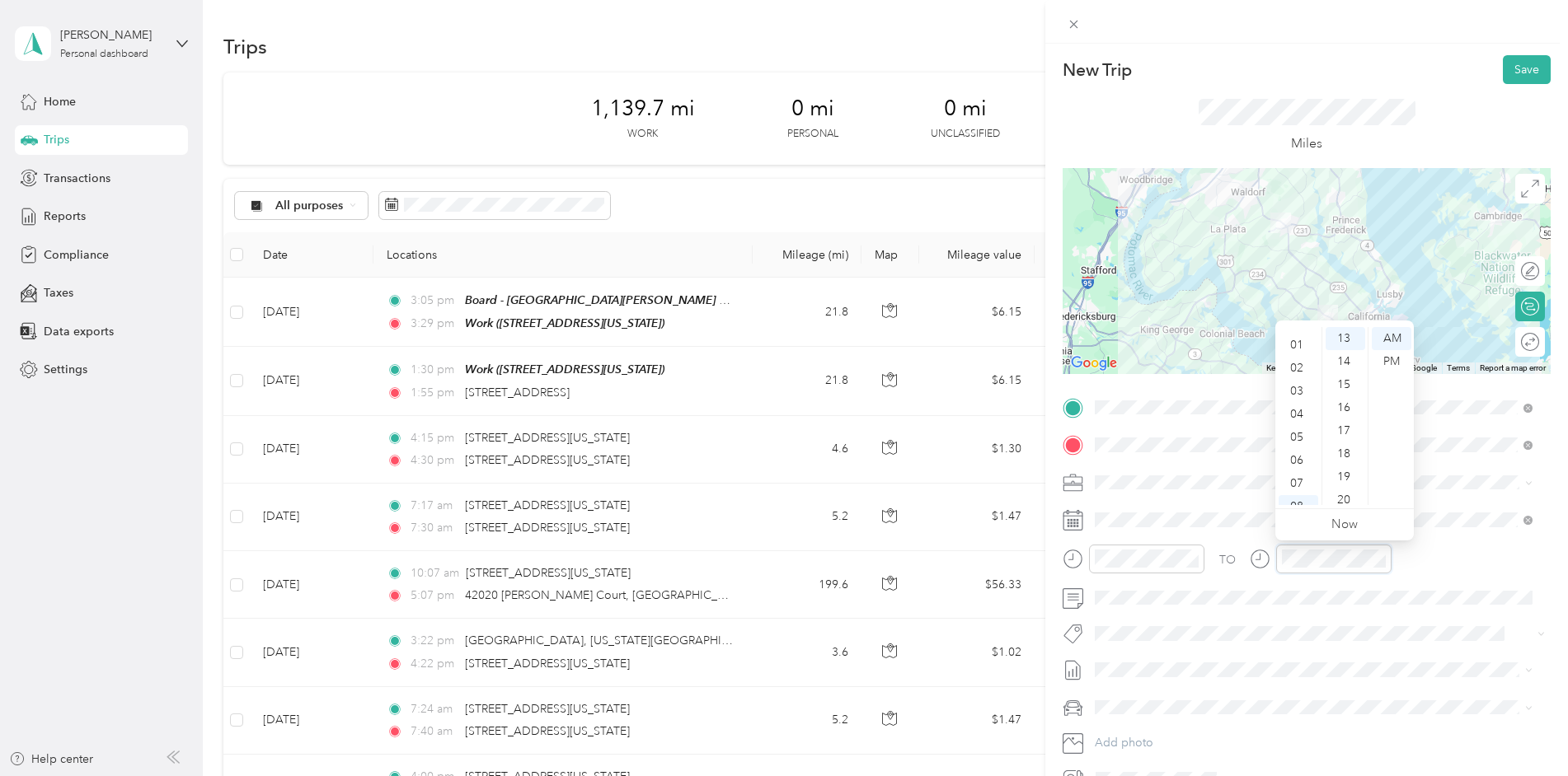
scroll to position [0, 0]
click at [1293, 358] on div "01" at bounding box center [1298, 362] width 40 height 23
click at [1347, 473] on div "58" at bounding box center [1345, 471] width 40 height 23
click at [1391, 356] on div "PM" at bounding box center [1391, 362] width 40 height 23
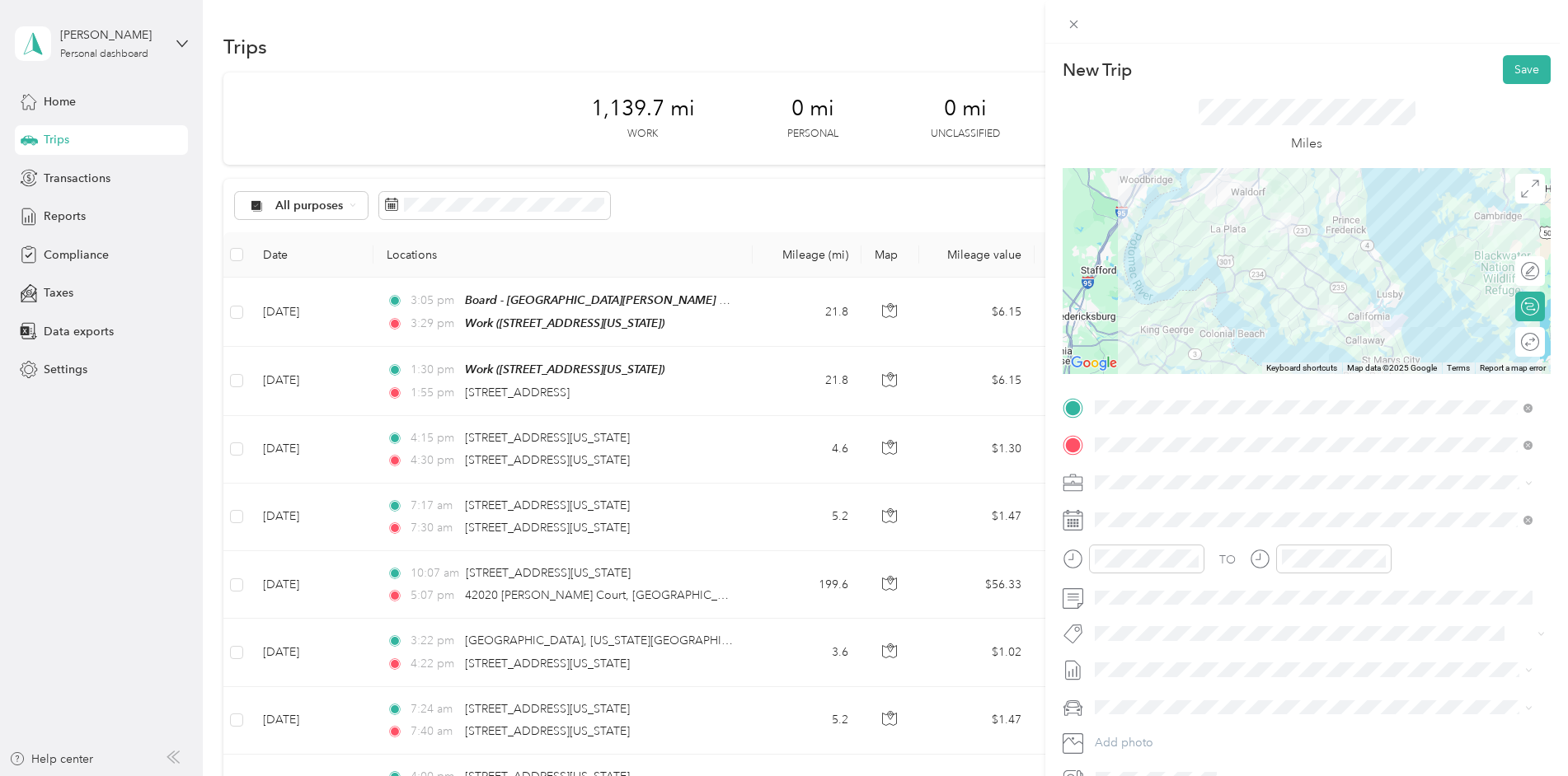
click at [1451, 490] on span at bounding box center [1319, 483] width 462 height 26
click at [1519, 70] on button "Save" at bounding box center [1527, 70] width 48 height 29
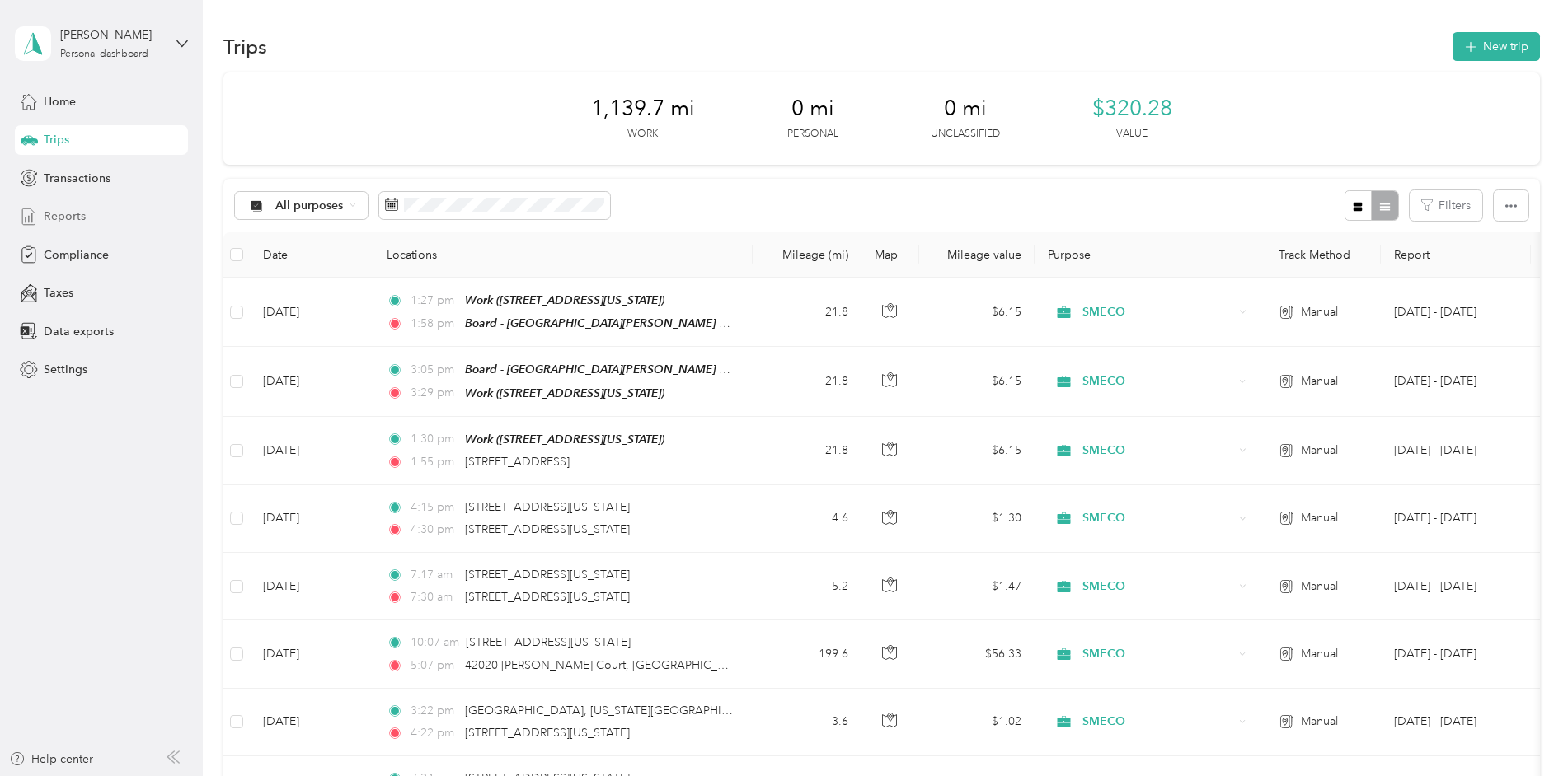
click at [88, 216] on div "Reports" at bounding box center [102, 217] width 173 height 30
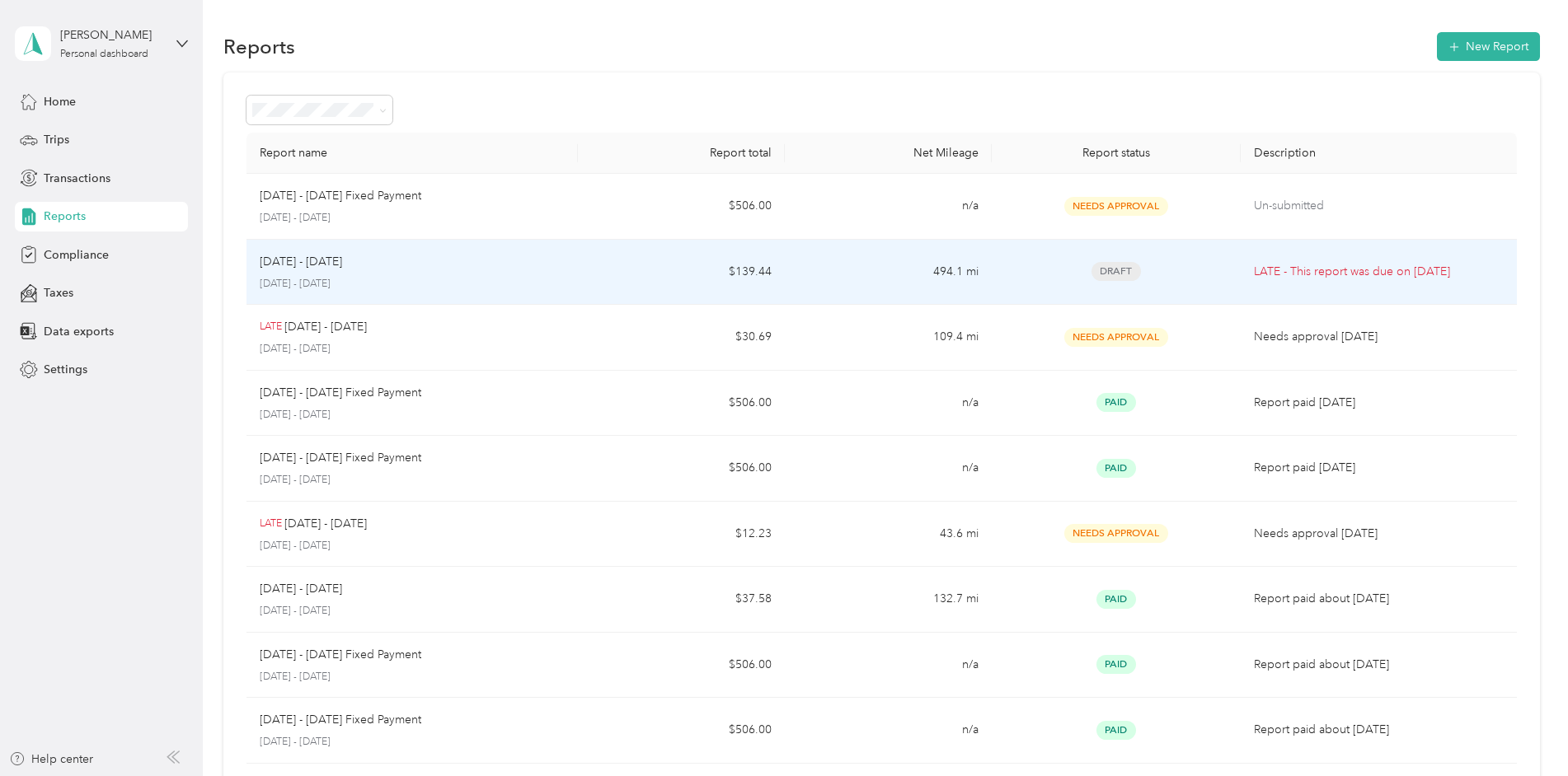
click at [543, 265] on div "[DATE] - [DATE]" at bounding box center [411, 262] width 305 height 19
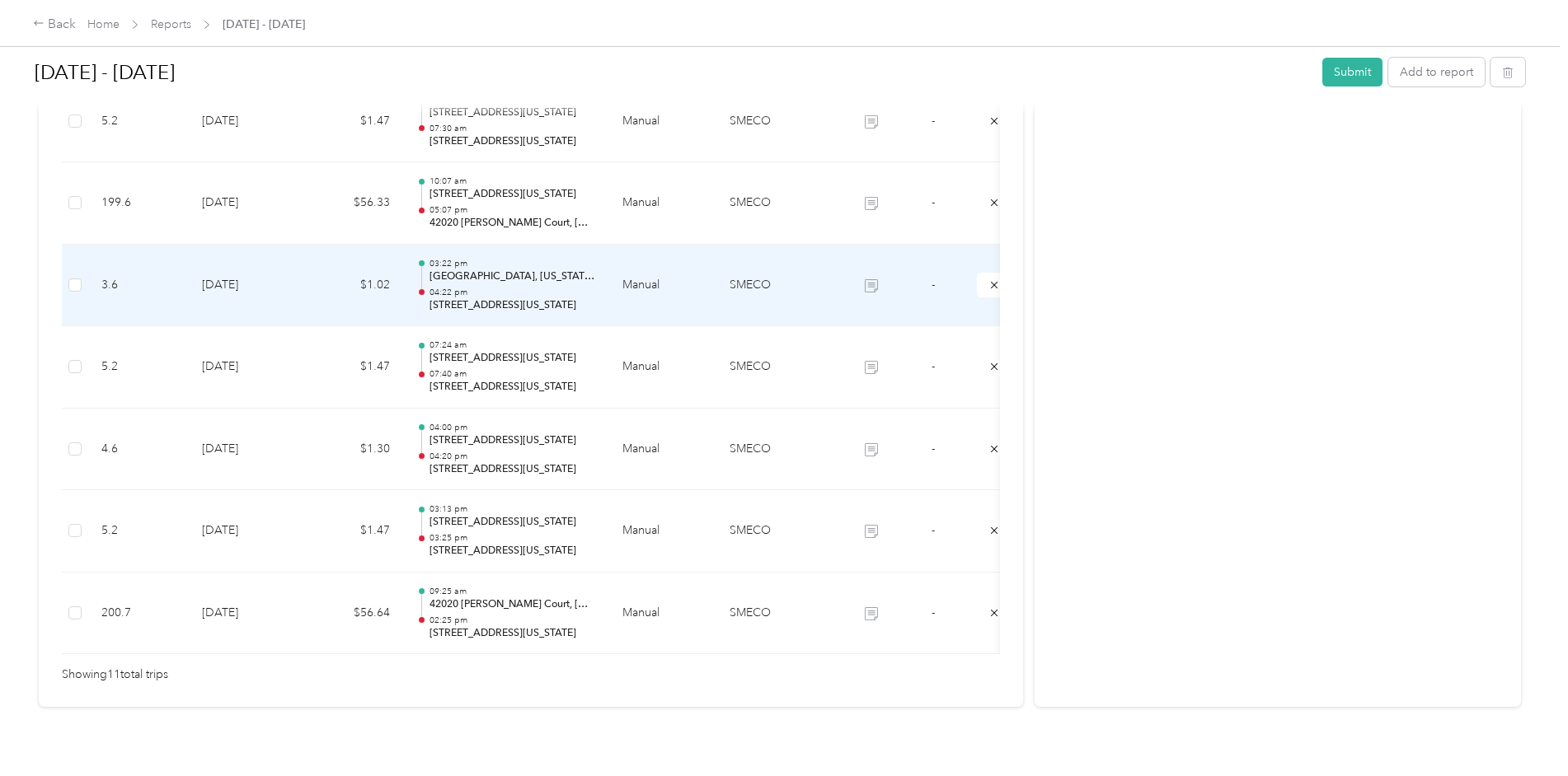
scroll to position [792, 0]
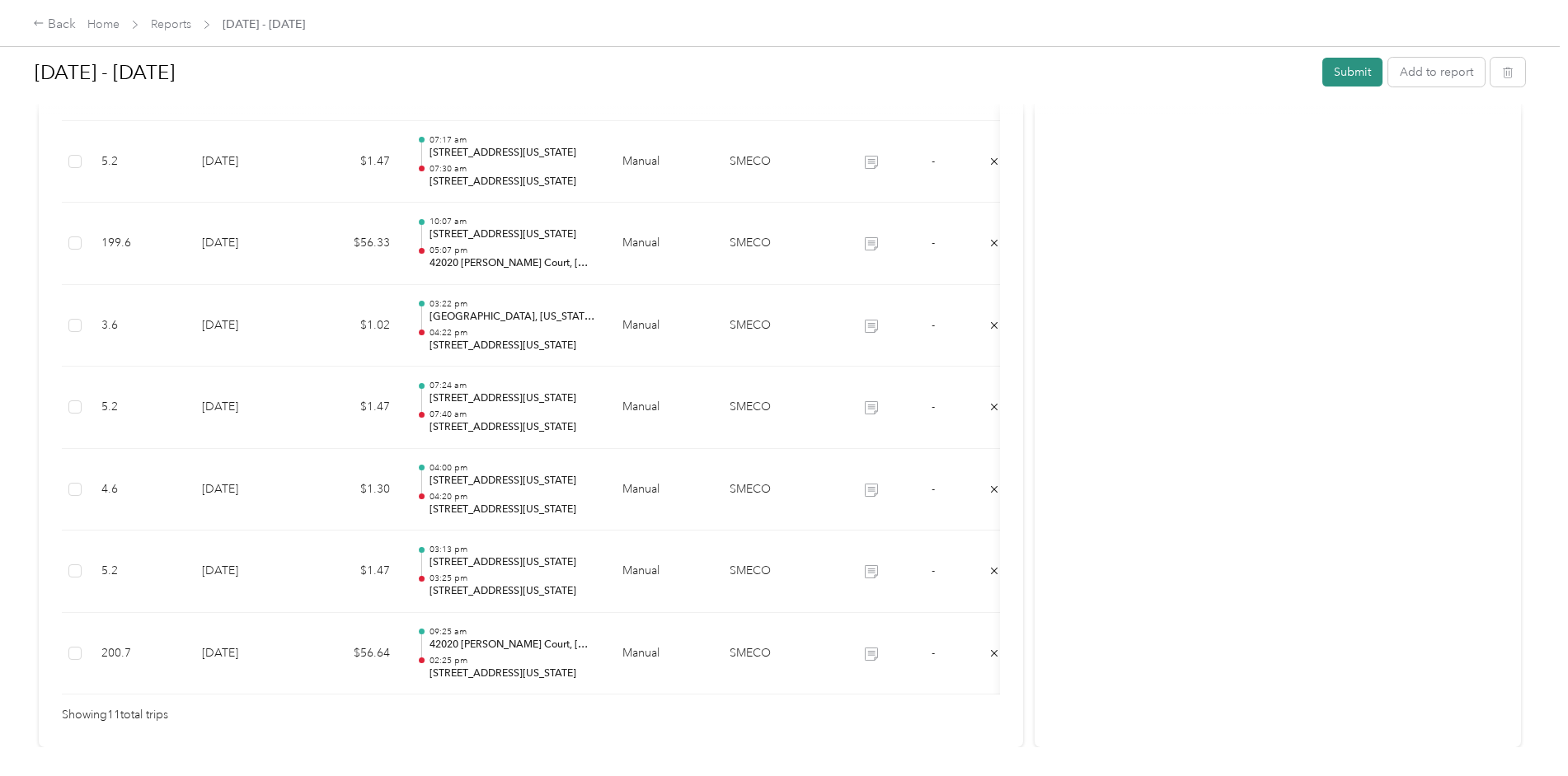
click at [1357, 79] on button "Submit" at bounding box center [1352, 72] width 60 height 29
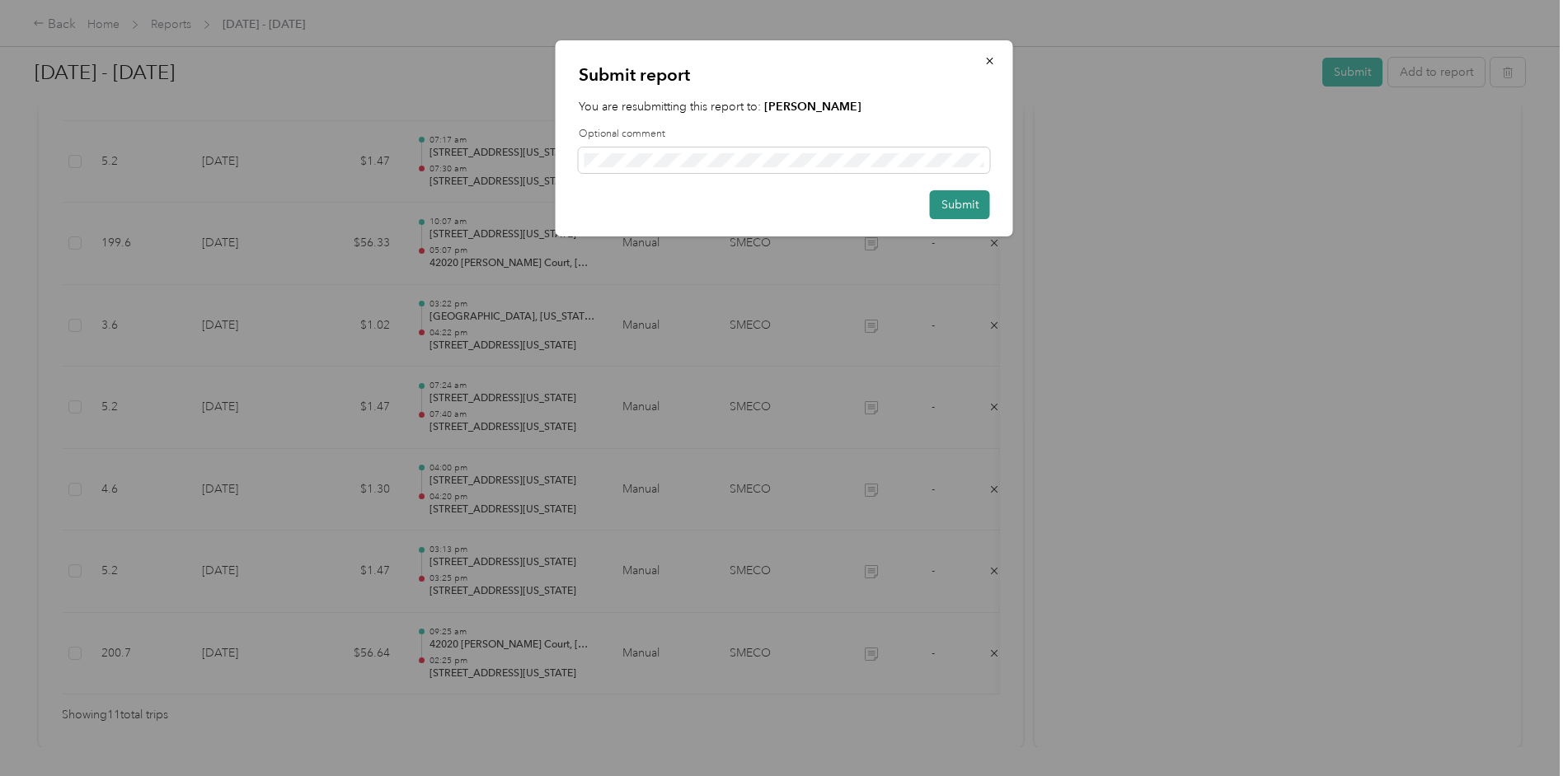
click at [969, 198] on button "Submit" at bounding box center [960, 205] width 60 height 29
